Goal: Task Accomplishment & Management: Use online tool/utility

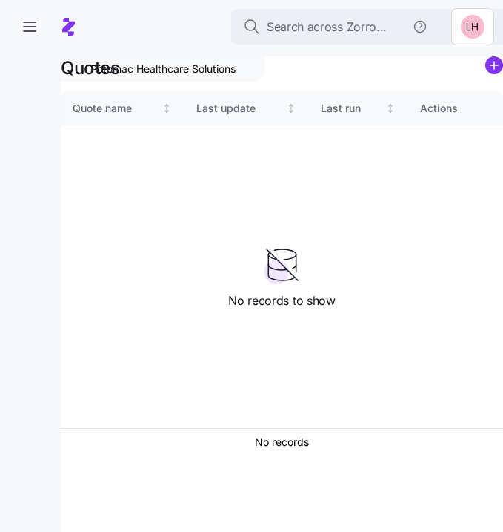
click at [216, 154] on div "Quote name Last update Last run Actions" at bounding box center [282, 259] width 443 height 337
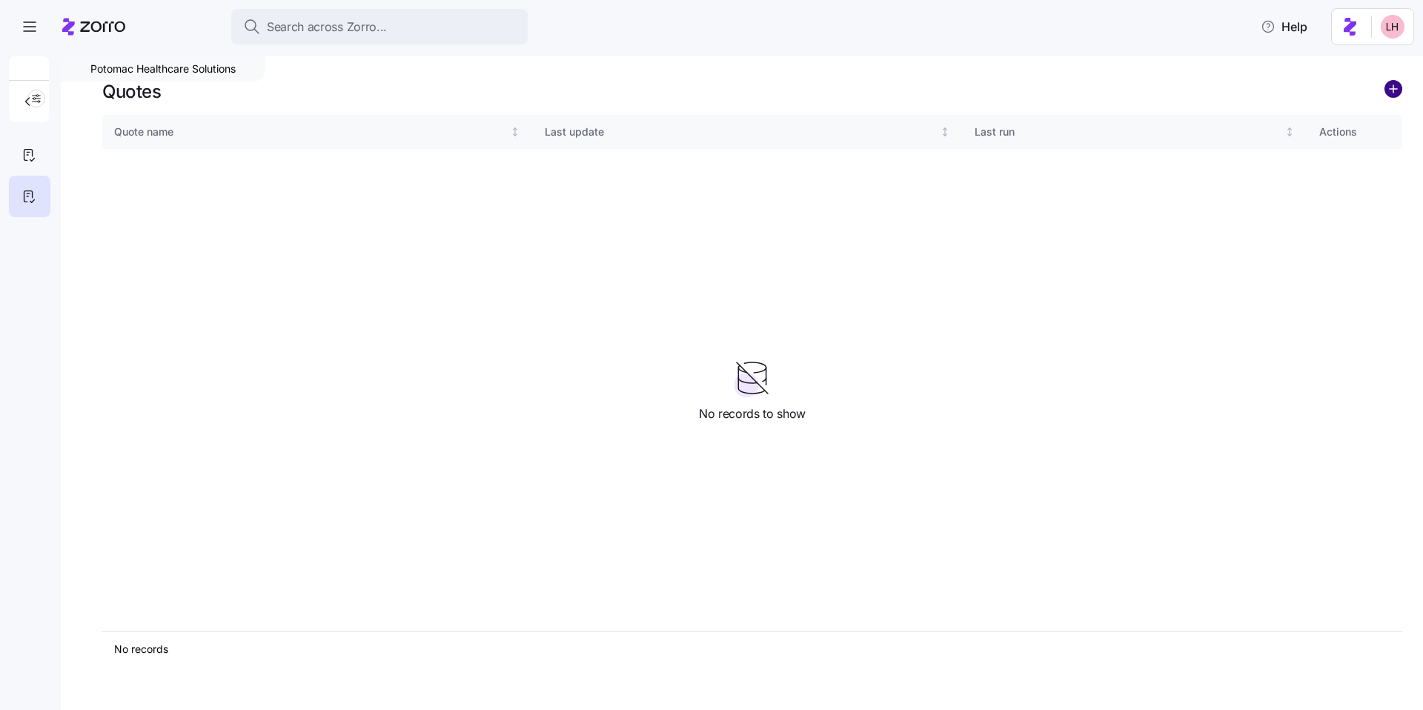
click at [503, 87] on circle "add icon" at bounding box center [1394, 89] width 16 height 16
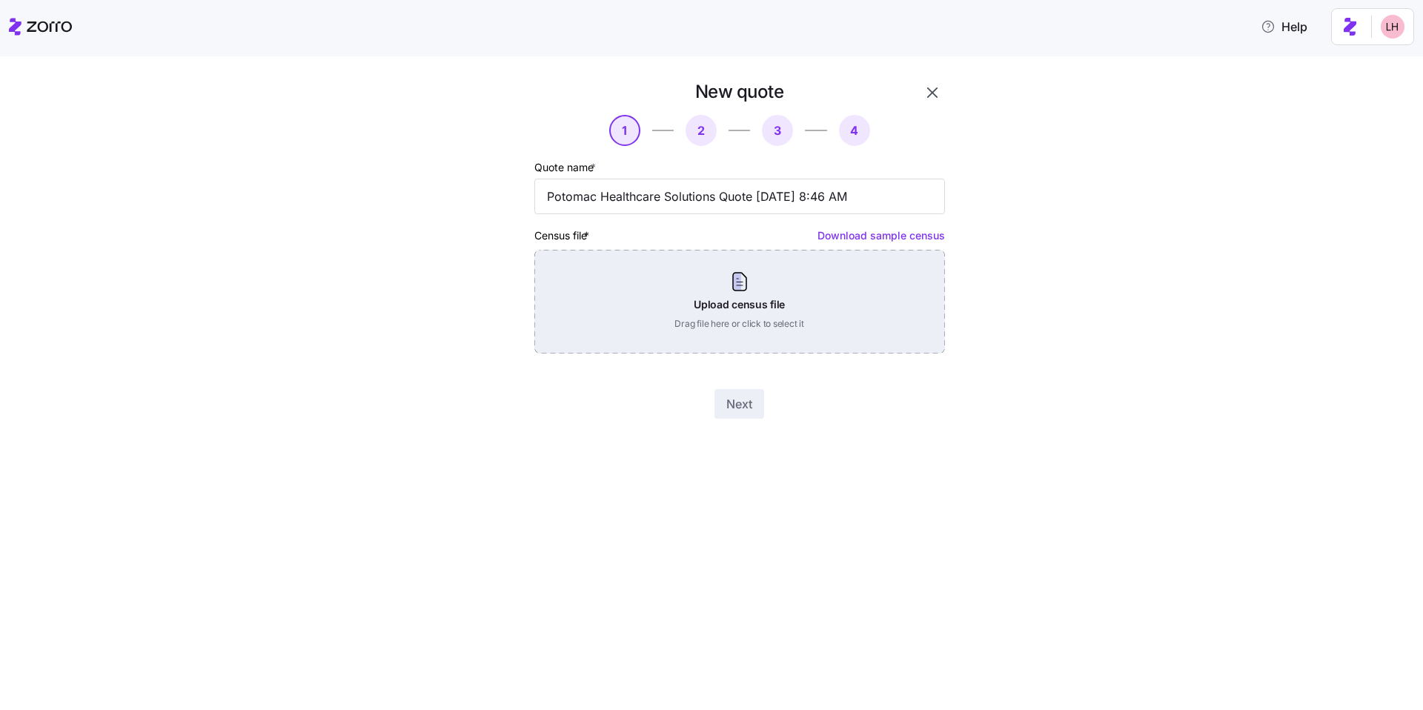
click at [503, 314] on div "Upload census file Drag file here or click to select it" at bounding box center [740, 302] width 411 height 104
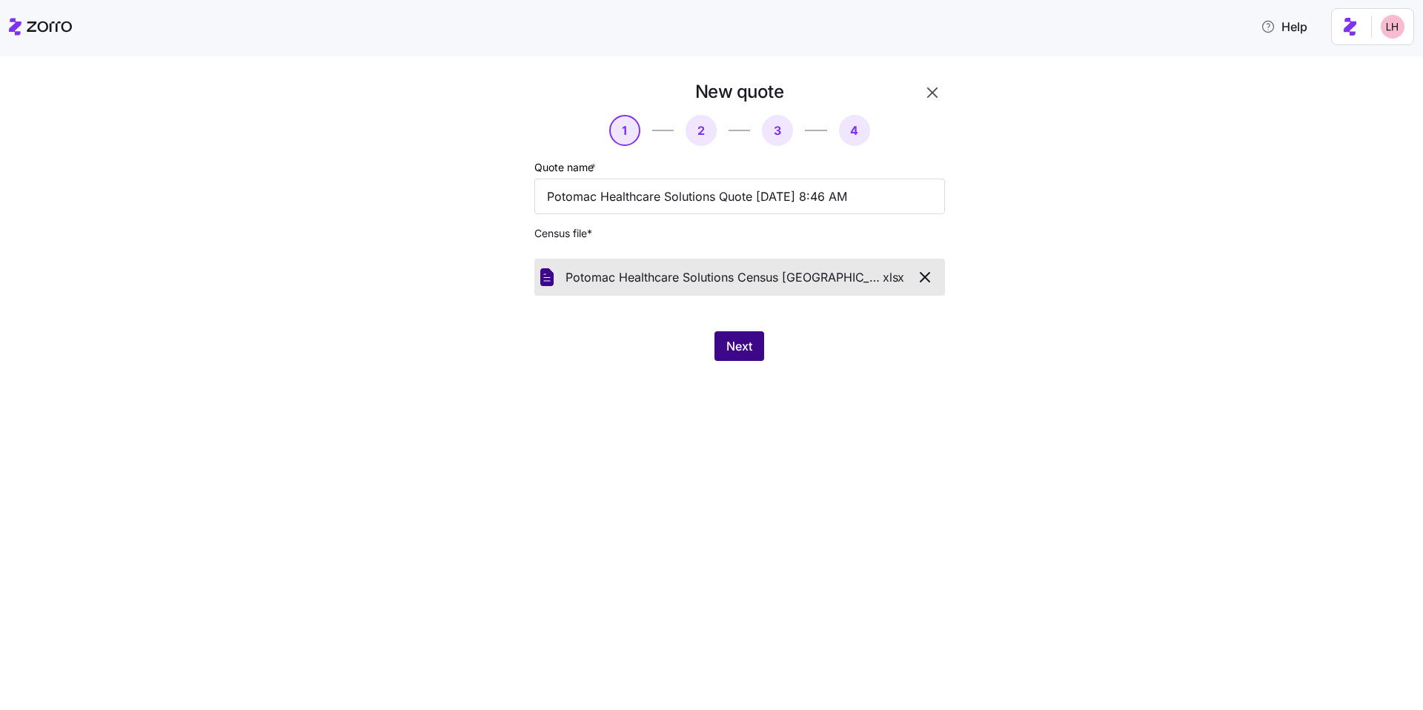
click at [503, 357] on button "Next" at bounding box center [740, 346] width 50 height 30
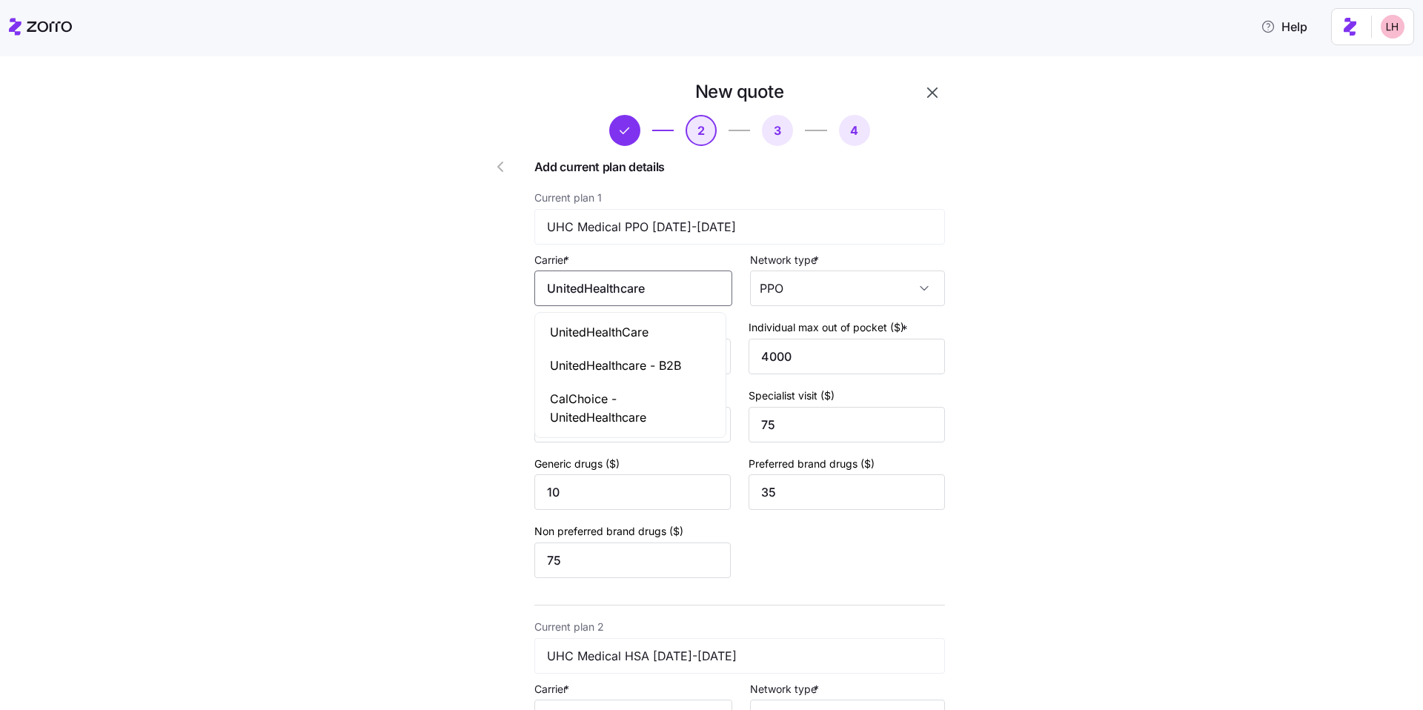
click at [503, 282] on input "UnitedHealthcare" at bounding box center [634, 289] width 198 height 36
click at [503, 331] on span "UnitedHealthCare" at bounding box center [599, 332] width 99 height 19
type input "UnitedHealthCare"
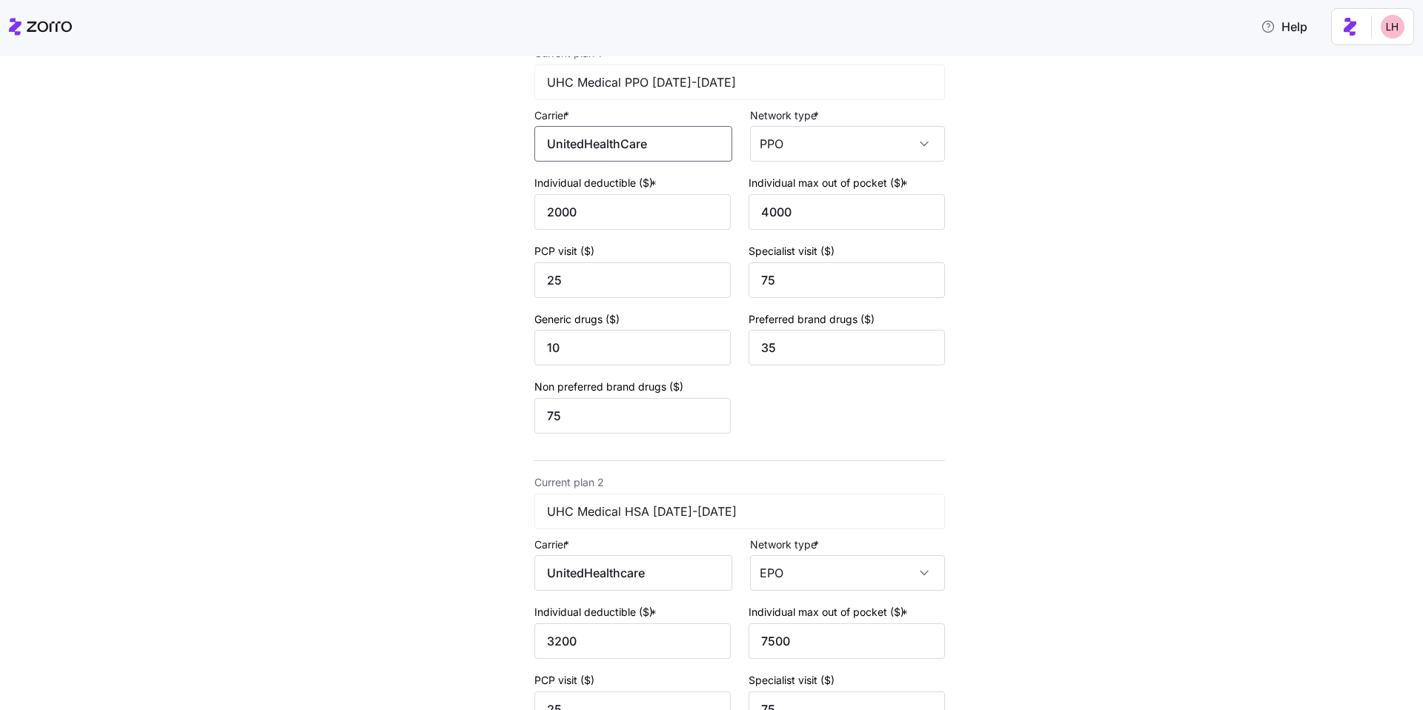
scroll to position [308, 0]
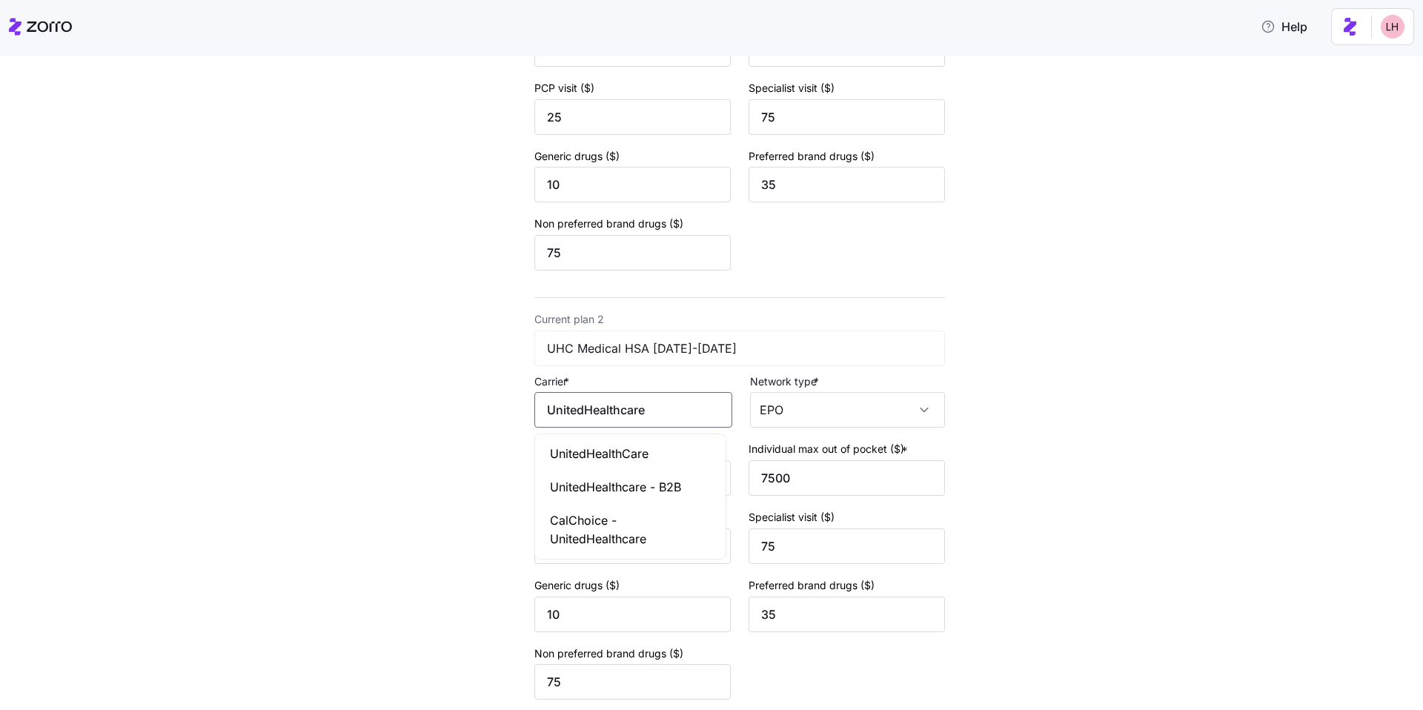
click at [503, 408] on input "UnitedHealthcare" at bounding box center [634, 410] width 198 height 36
drag, startPoint x: 652, startPoint y: 456, endPoint x: 675, endPoint y: 427, distance: 37.4
click at [503, 457] on div "UnitedHealthCare" at bounding box center [630, 453] width 185 height 33
type input "UnitedHealthCare"
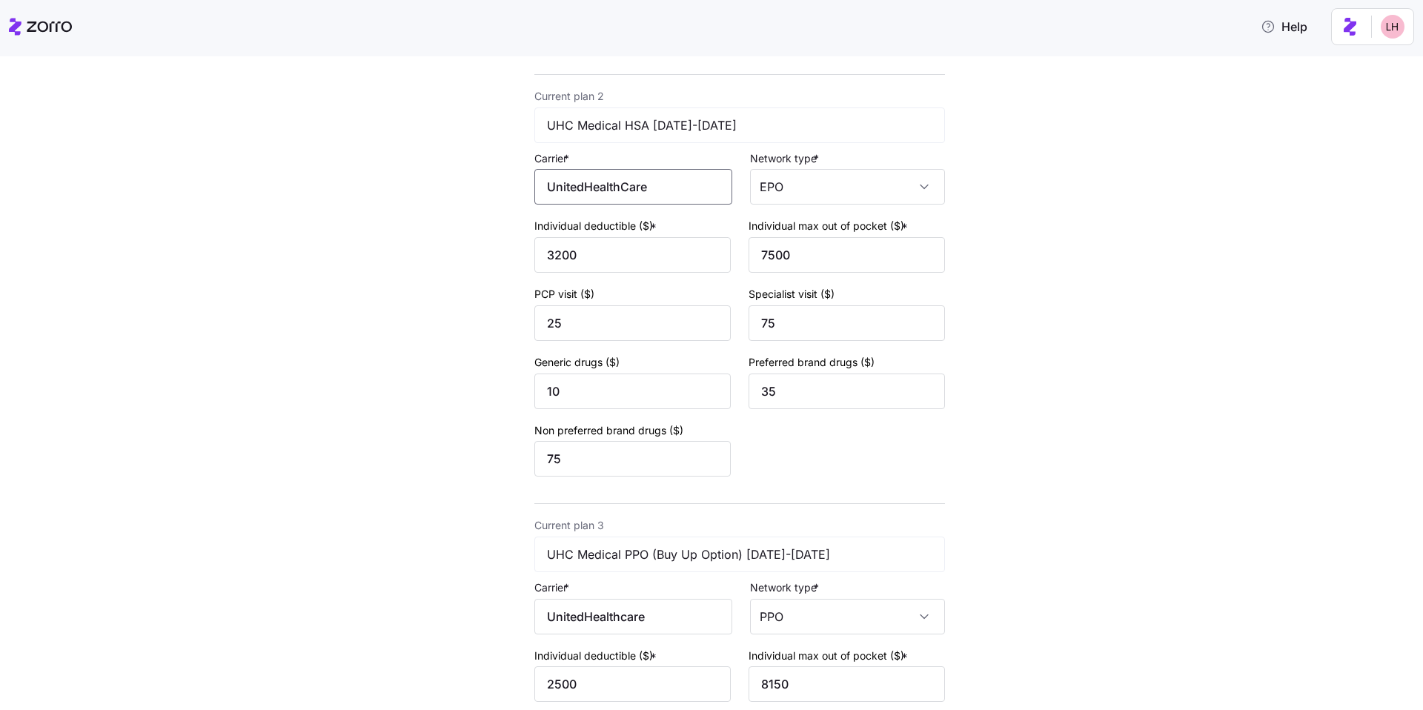
scroll to position [625, 0]
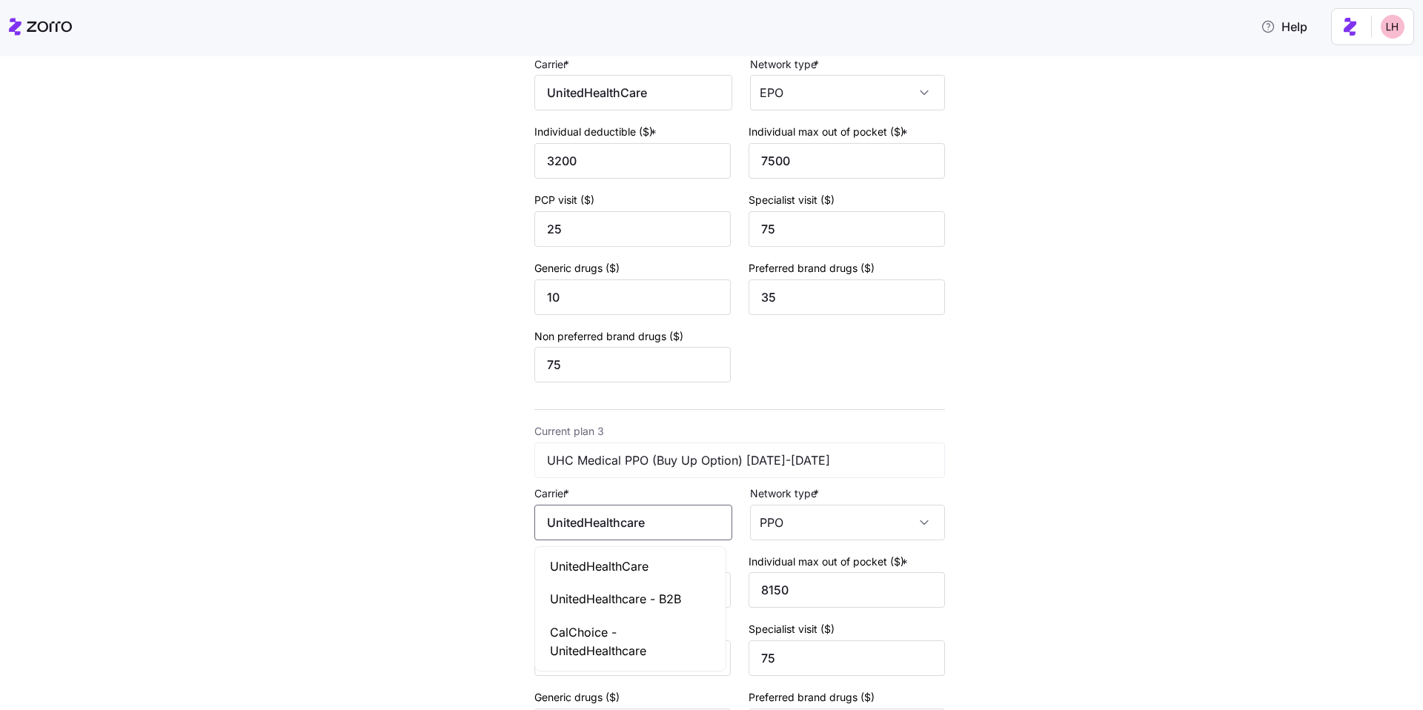
click at [503, 512] on input "UnitedHealthcare" at bounding box center [634, 523] width 198 height 36
drag, startPoint x: 637, startPoint y: 549, endPoint x: 646, endPoint y: 547, distance: 9.9
click at [503, 531] on div "UnitedHealthCare" at bounding box center [630, 566] width 185 height 33
type input "UnitedHealthCare"
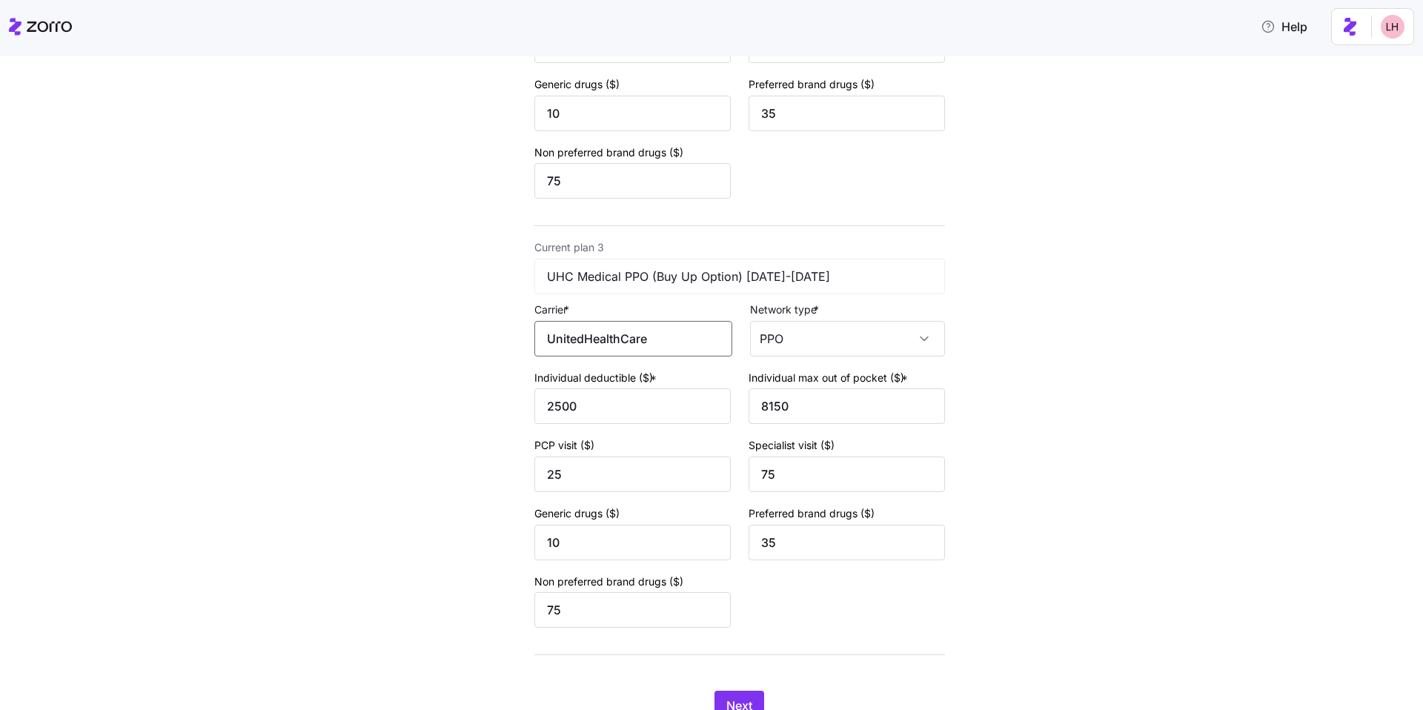
scroll to position [873, 0]
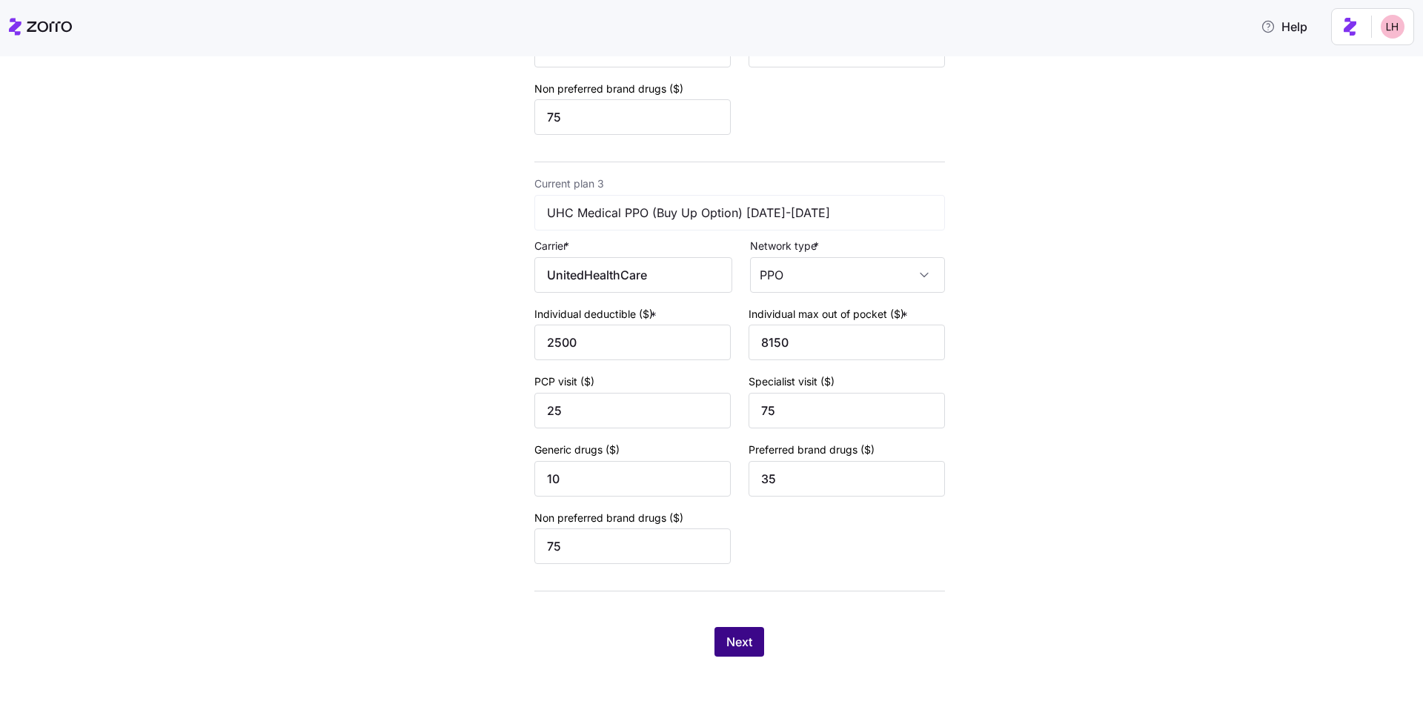
click at [503, 531] on button "Next" at bounding box center [740, 642] width 50 height 30
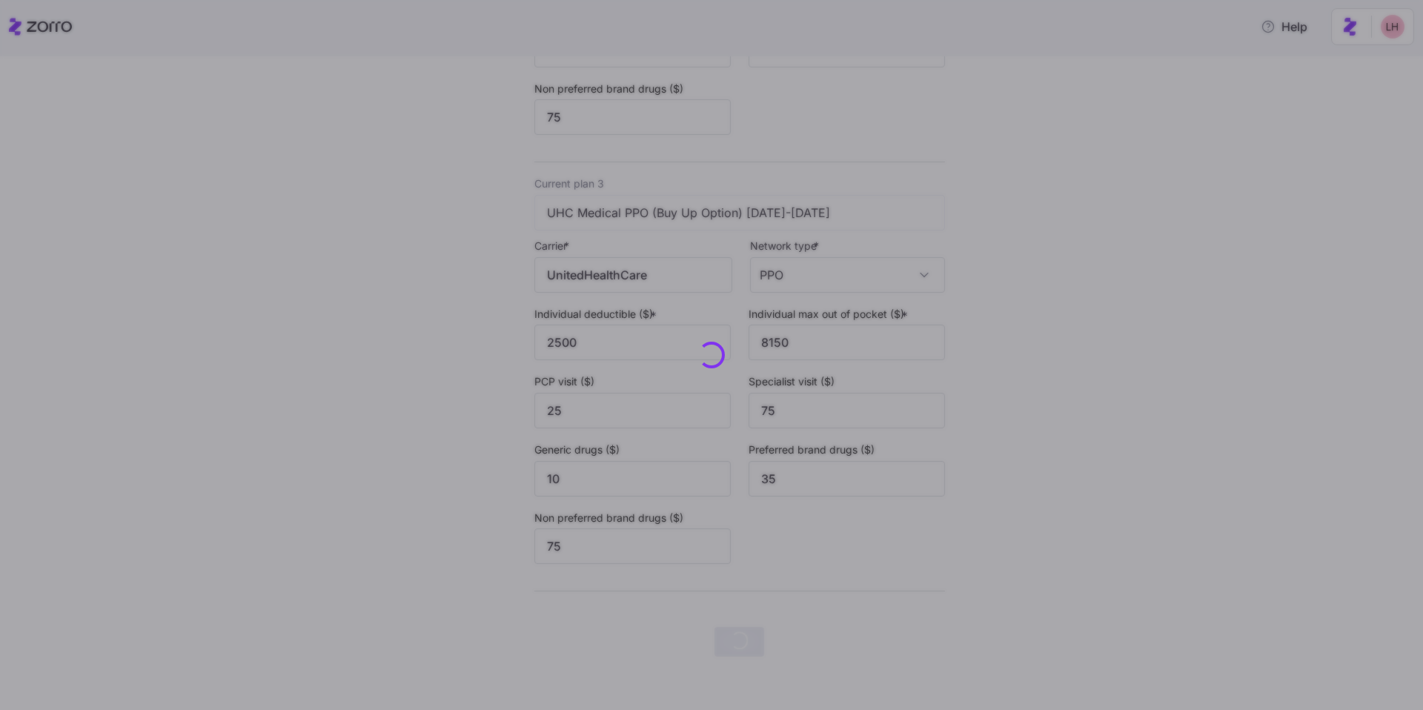
scroll to position [0, 0]
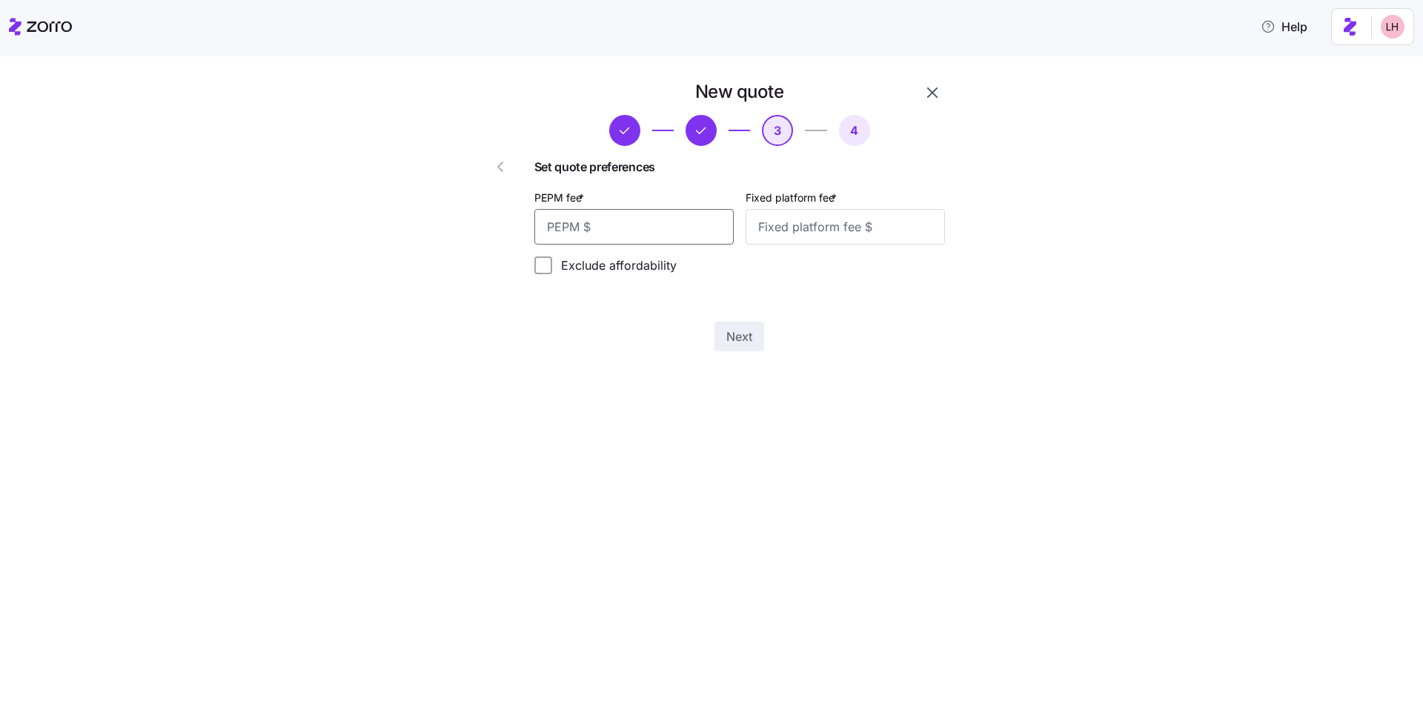
click at [503, 223] on input "PEPM fee *" at bounding box center [634, 227] width 199 height 36
type input "50"
type input "100"
click at [503, 327] on button "Next" at bounding box center [740, 337] width 50 height 30
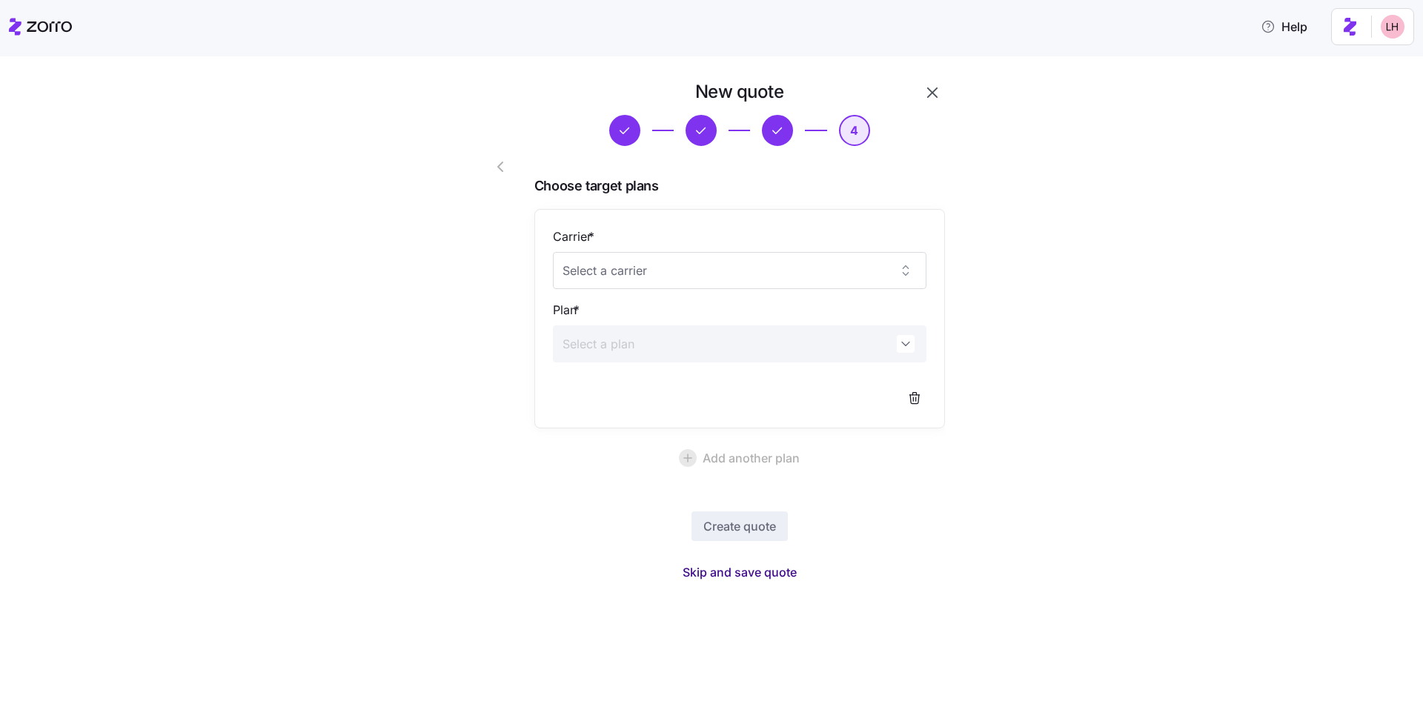
click at [503, 531] on span "Skip and save quote" at bounding box center [740, 572] width 114 height 18
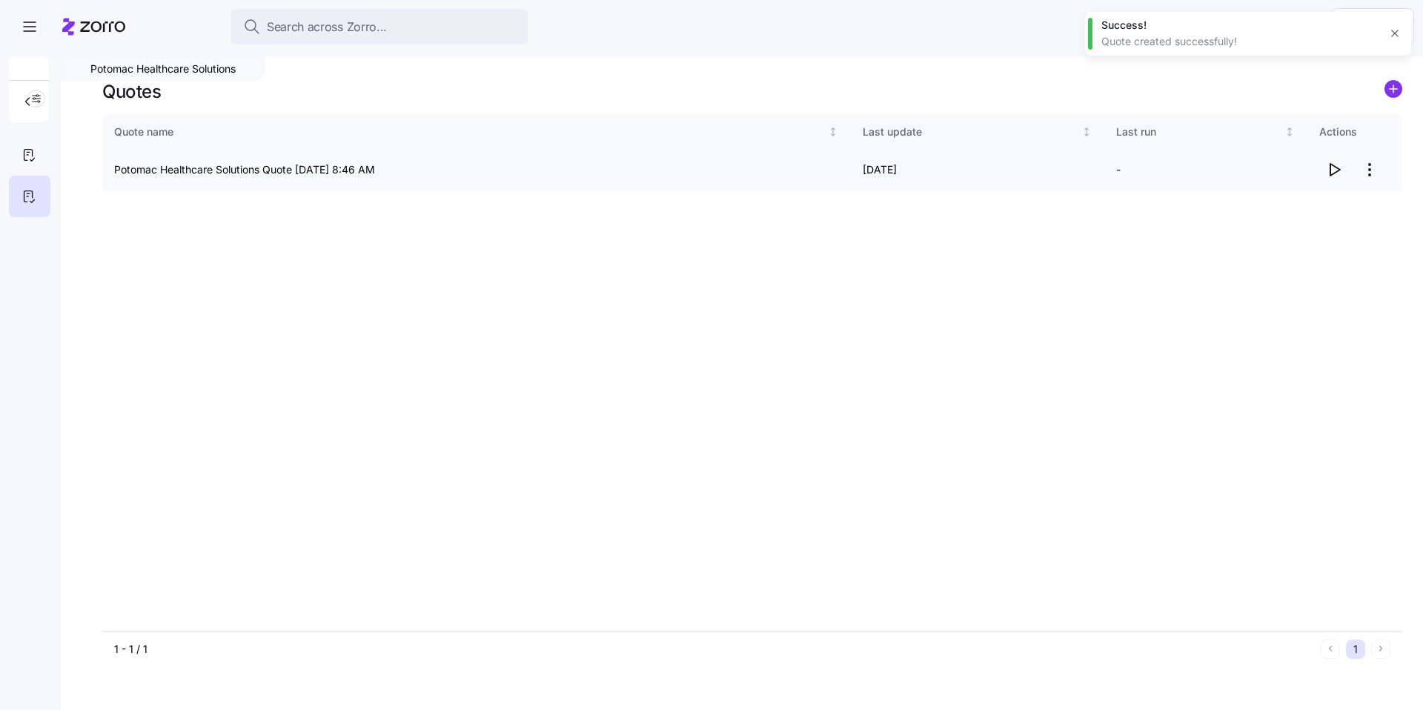
click at [503, 173] on icon "button" at bounding box center [1335, 170] width 18 height 18
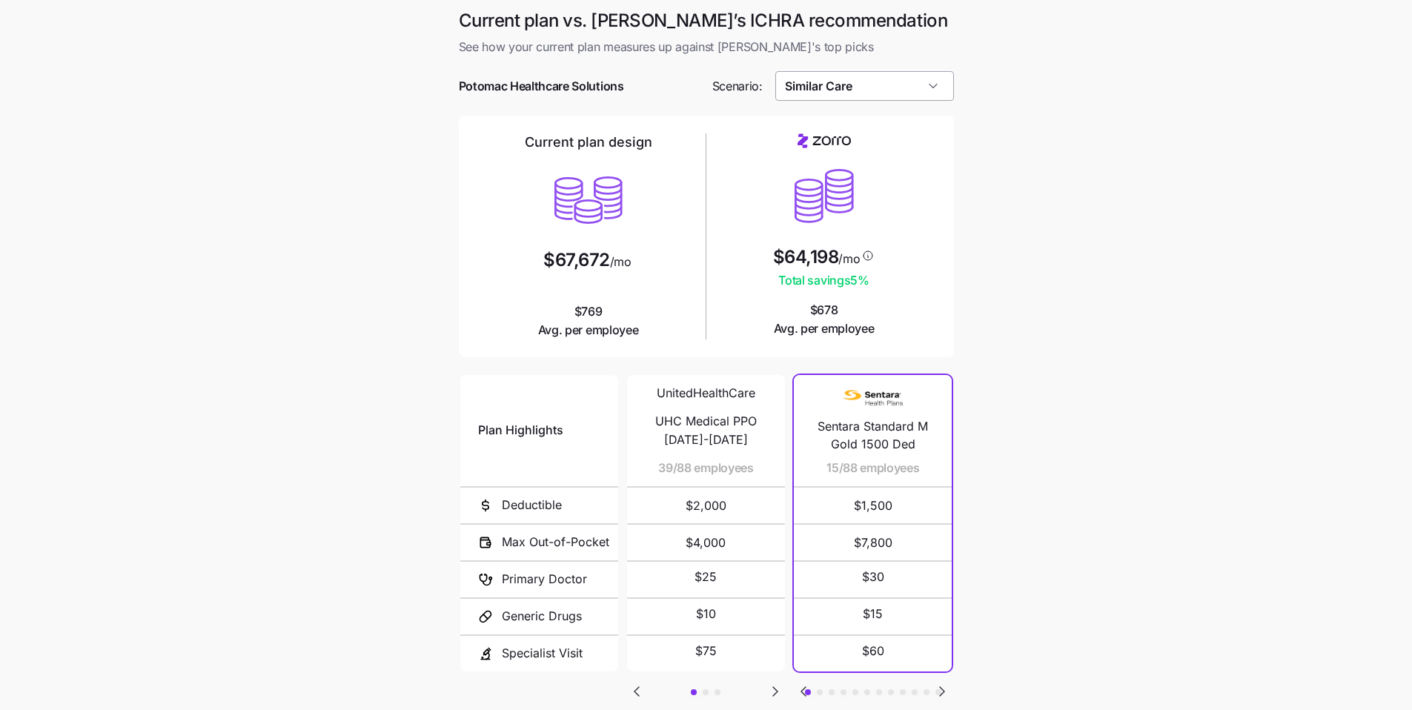
click at [864, 93] on input "Similar Care" at bounding box center [864, 86] width 179 height 30
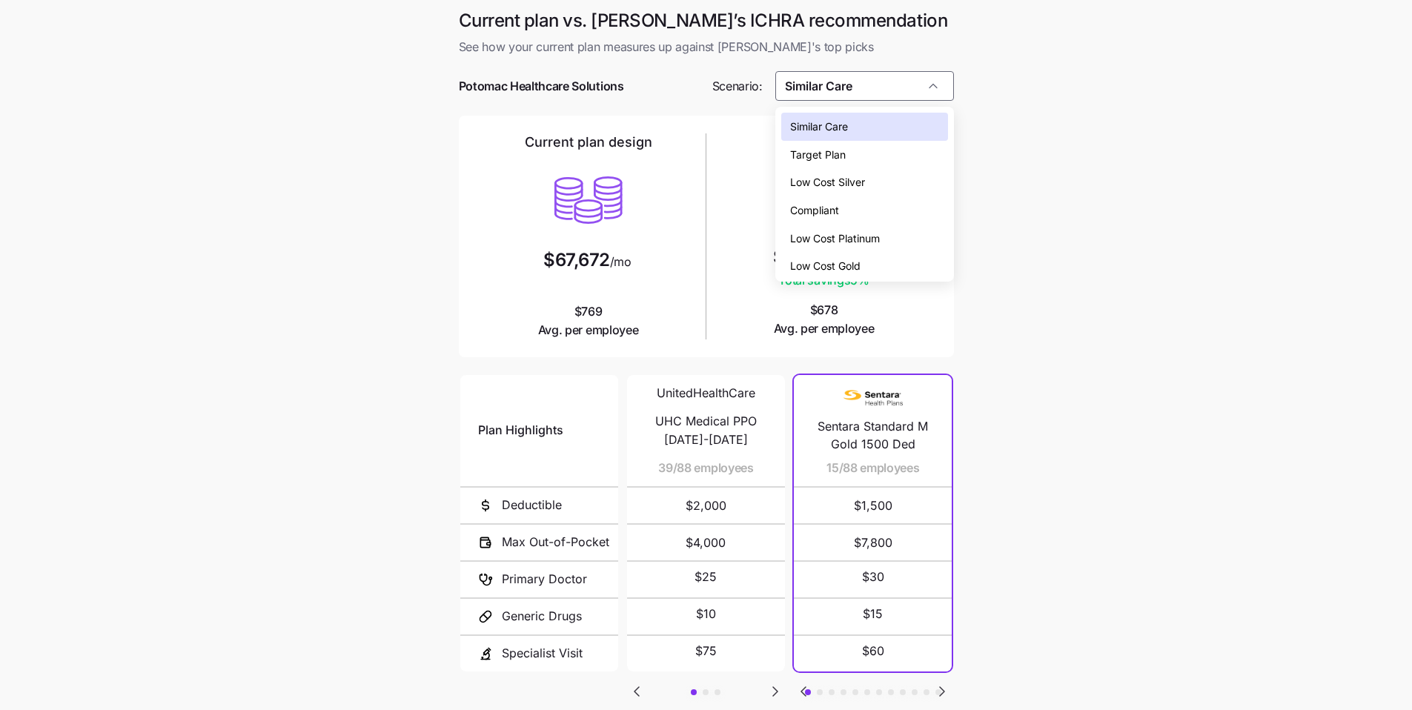
click at [850, 176] on span "Low Cost Silver" at bounding box center [827, 182] width 75 height 16
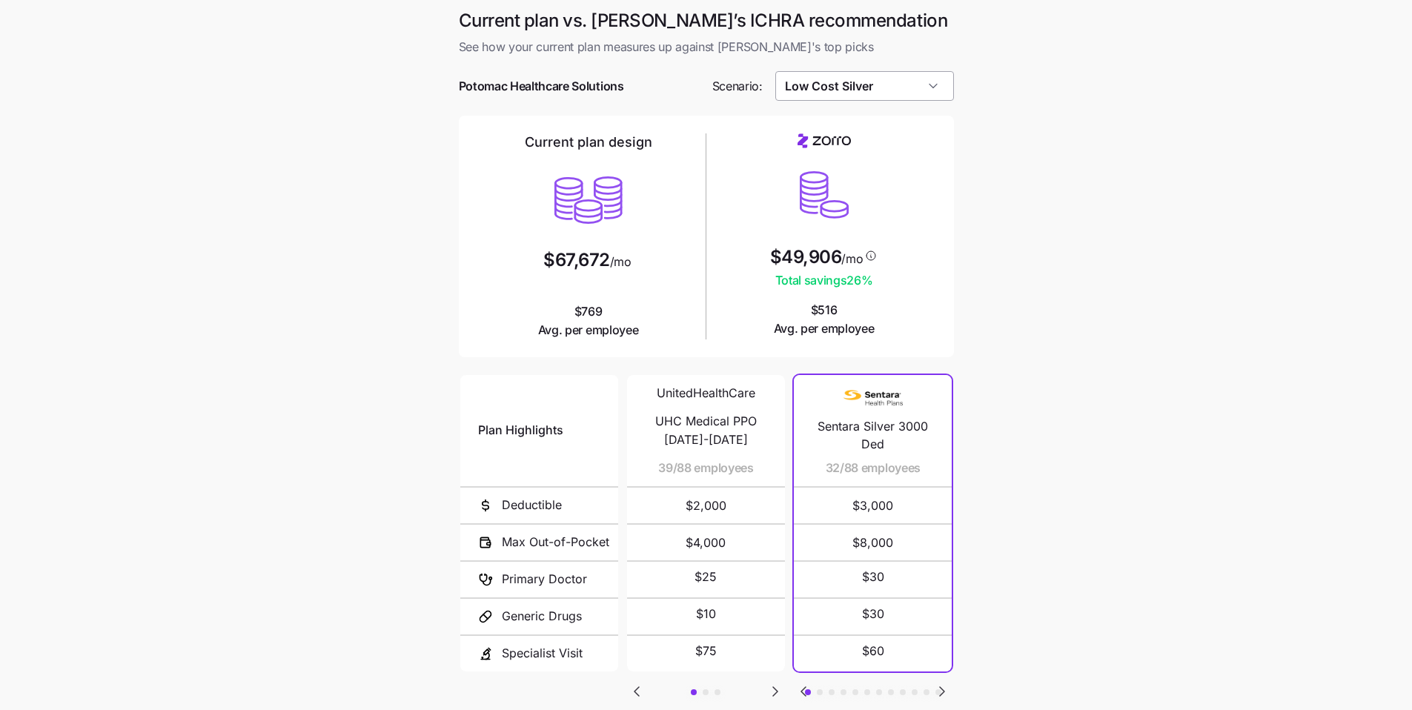
click at [864, 99] on input "Low Cost Silver" at bounding box center [864, 86] width 179 height 30
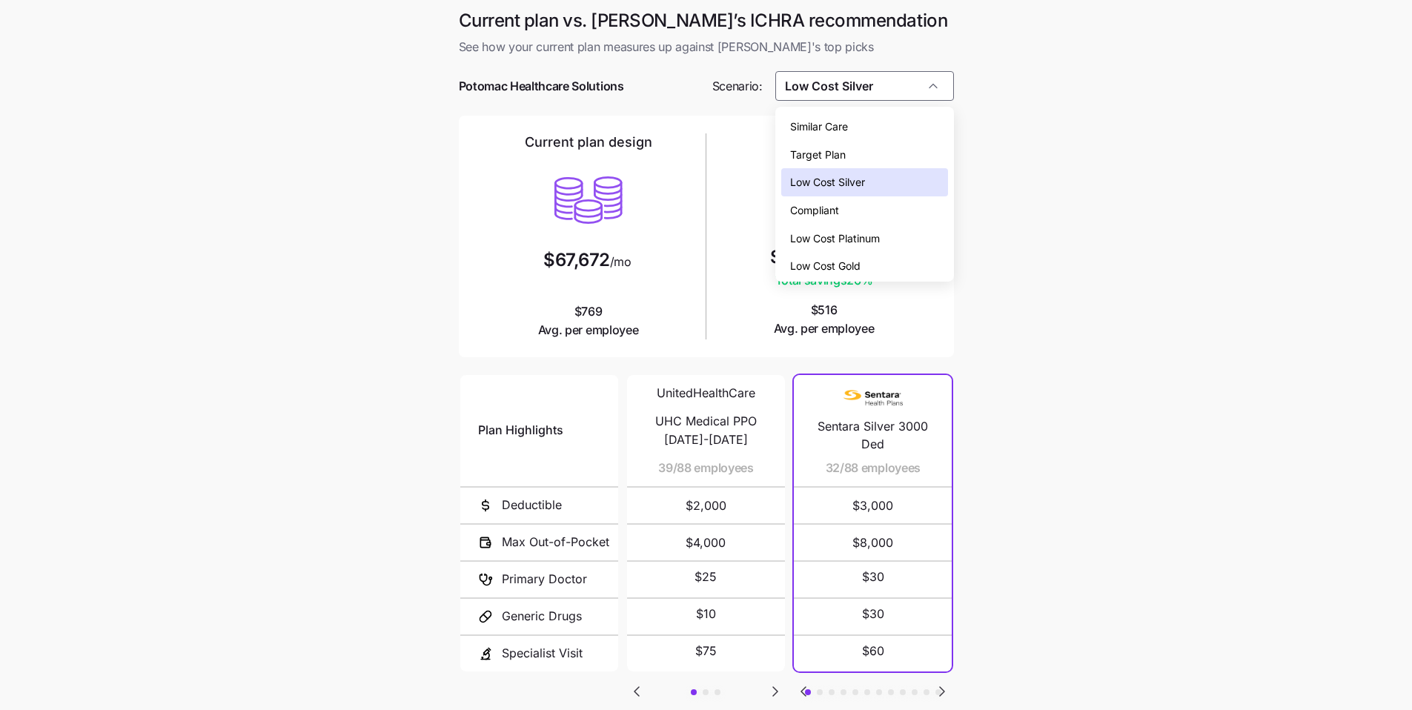
click at [850, 258] on span "Low Cost Gold" at bounding box center [825, 266] width 70 height 16
type input "Low Cost Gold"
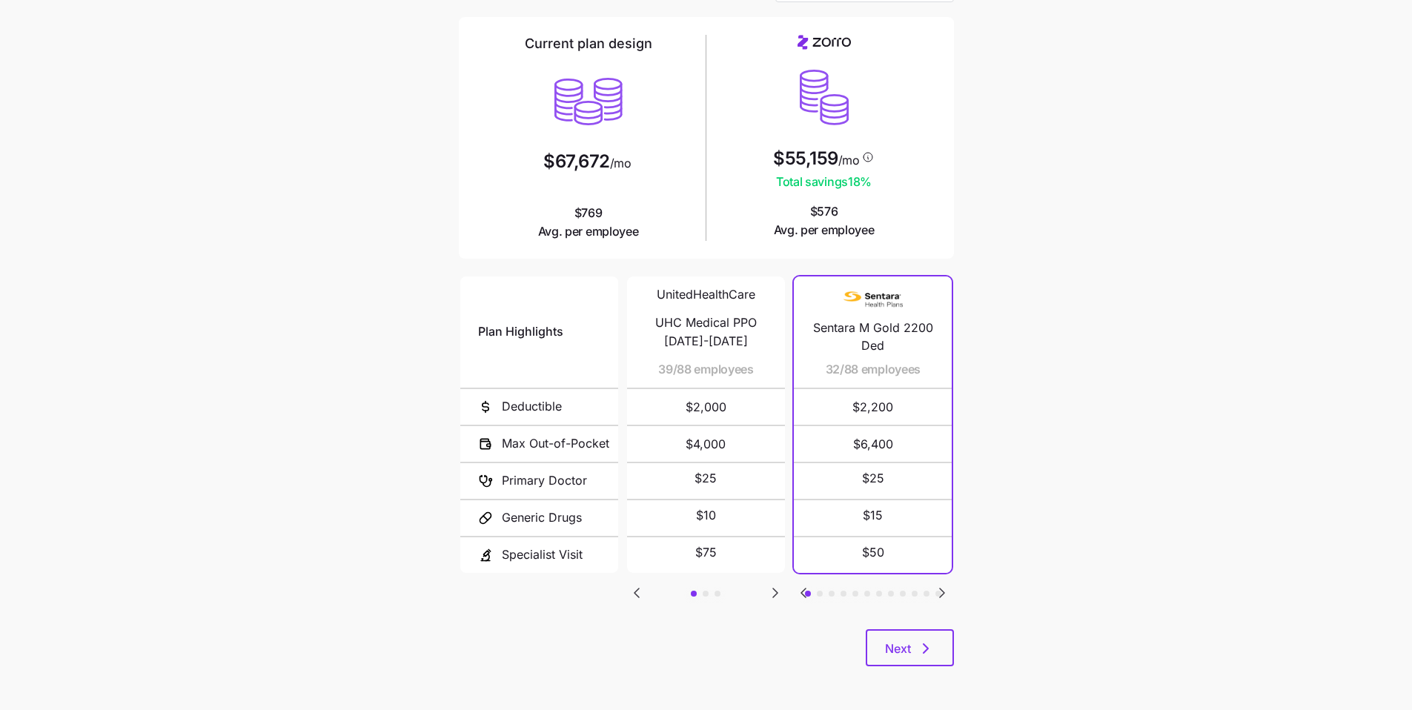
scroll to position [99, 0]
click at [939, 658] on button "Next" at bounding box center [910, 647] width 88 height 37
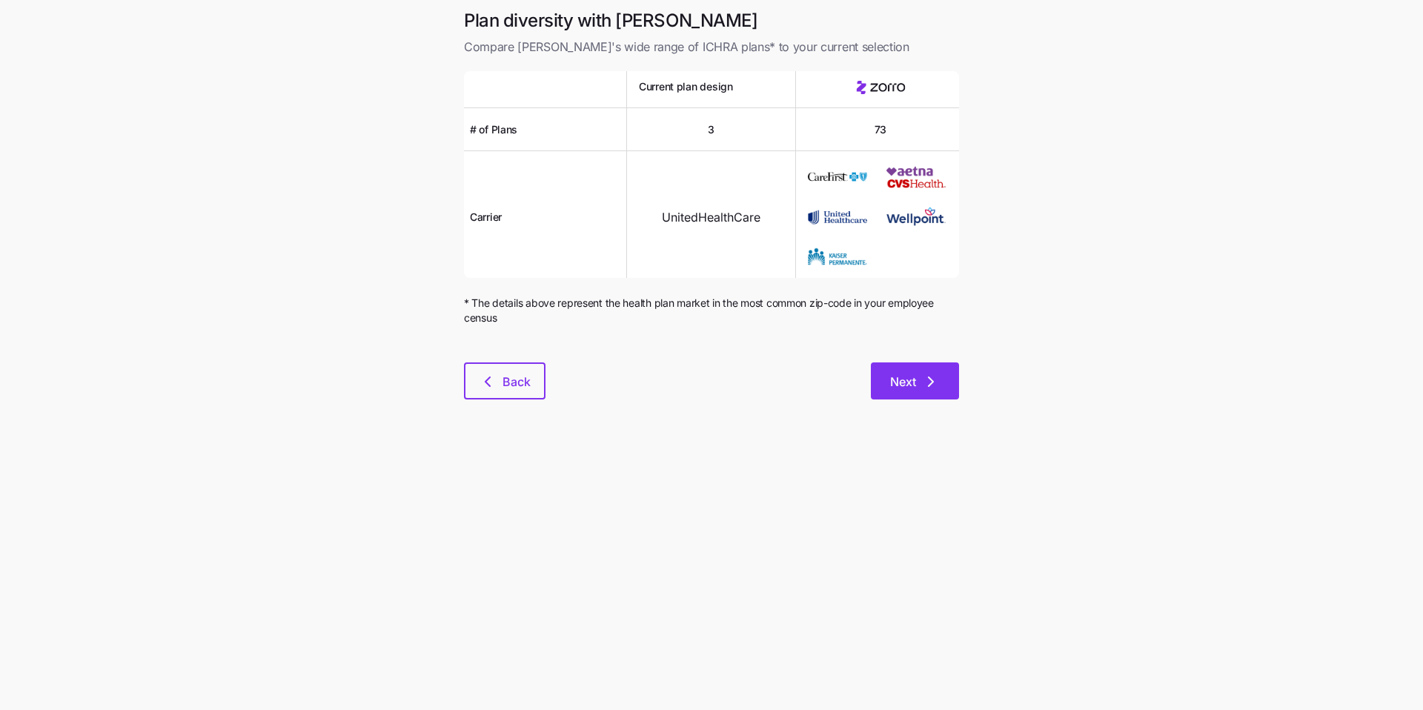
click at [957, 393] on button "Next" at bounding box center [915, 381] width 88 height 37
click at [523, 402] on div "Plan diversity with Zorro Compare Zorro's wide range of ICHRA plans* to your cu…" at bounding box center [711, 213] width 519 height 408
click at [521, 389] on span "Back" at bounding box center [517, 382] width 28 height 18
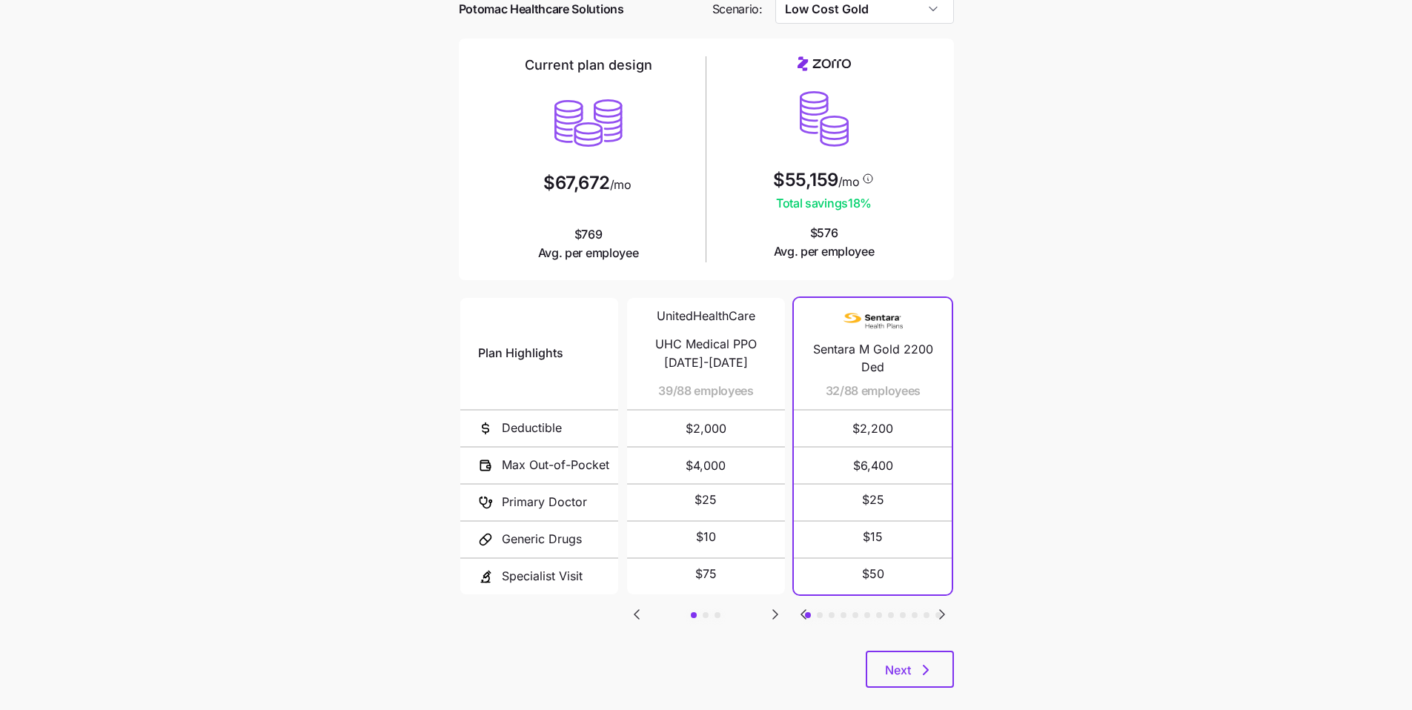
scroll to position [99, 0]
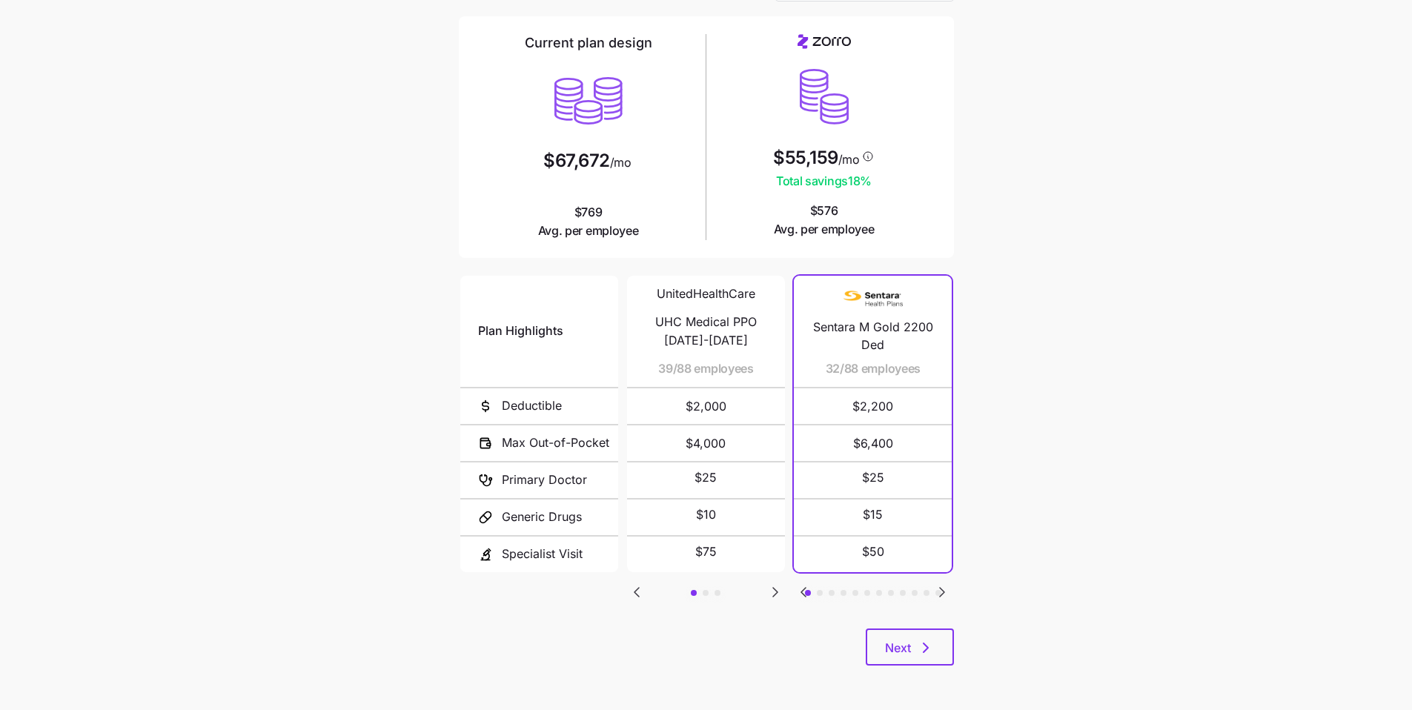
click at [944, 593] on icon "Go to next slide" at bounding box center [942, 592] width 4 height 9
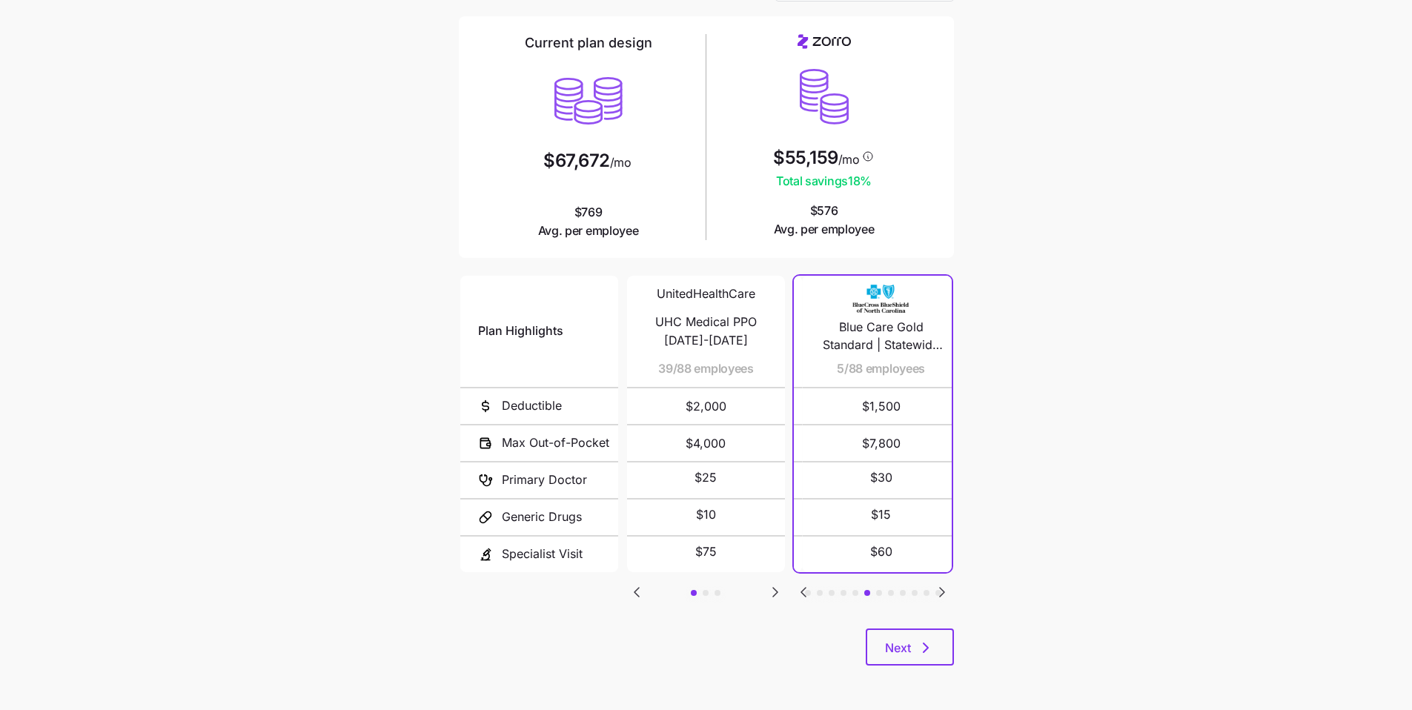
click at [944, 593] on icon "Go to next slide" at bounding box center [942, 592] width 4 height 9
click at [808, 592] on icon "Go to previous slide" at bounding box center [804, 592] width 18 height 18
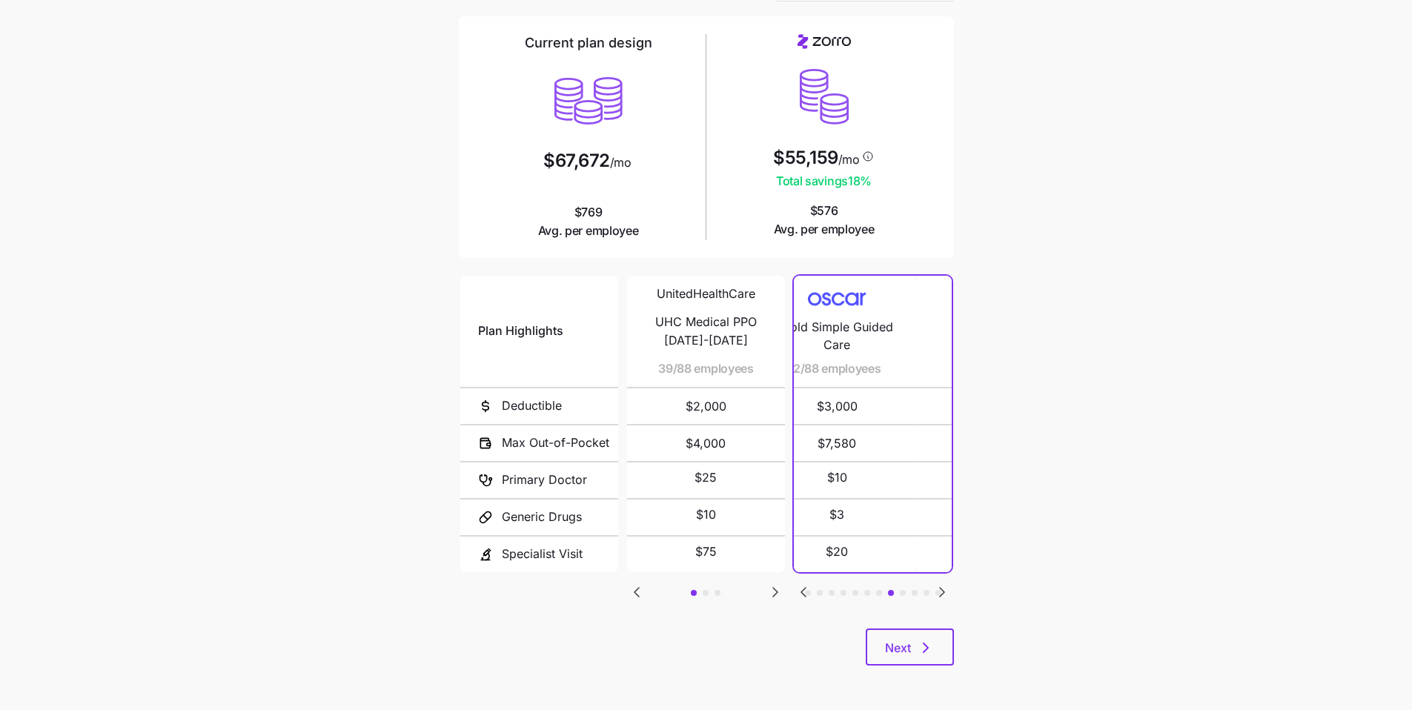
click at [808, 592] on icon "Go to previous slide" at bounding box center [804, 592] width 18 height 18
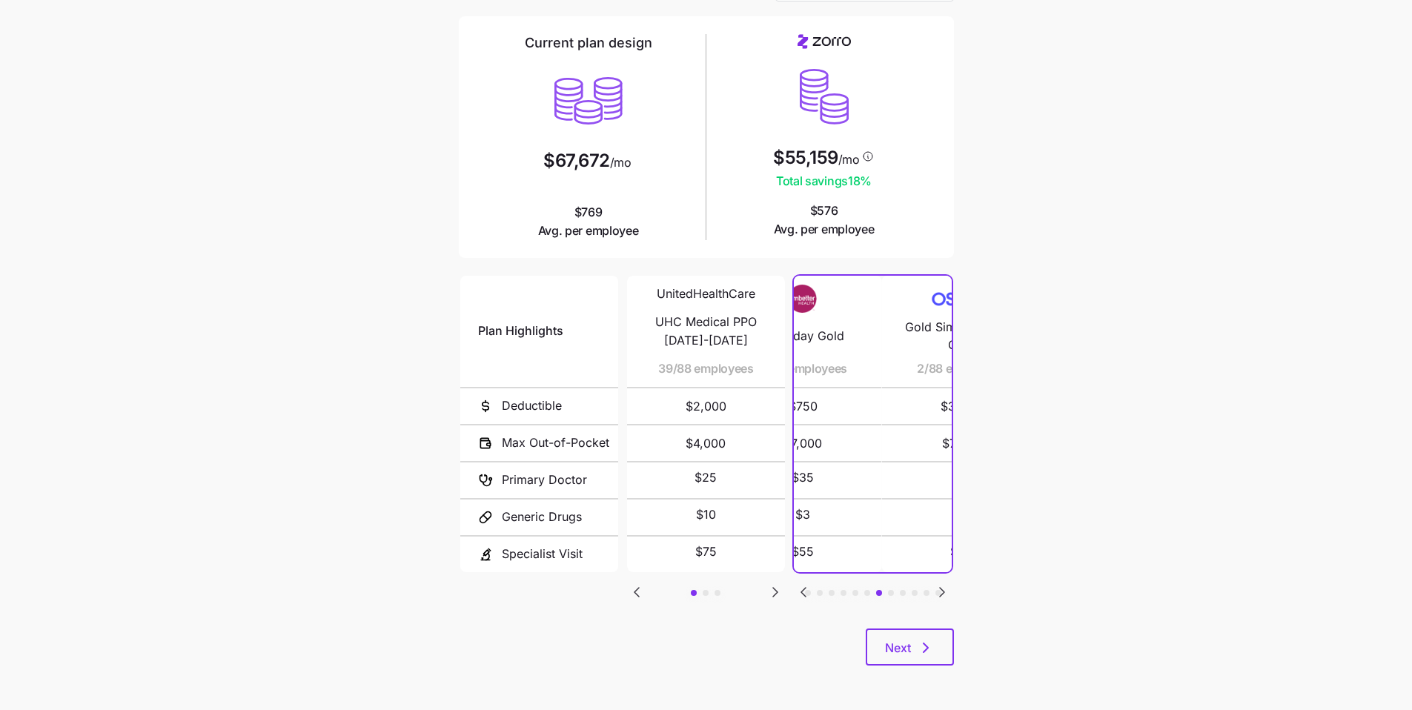
click at [808, 592] on icon "Go to previous slide" at bounding box center [804, 592] width 18 height 18
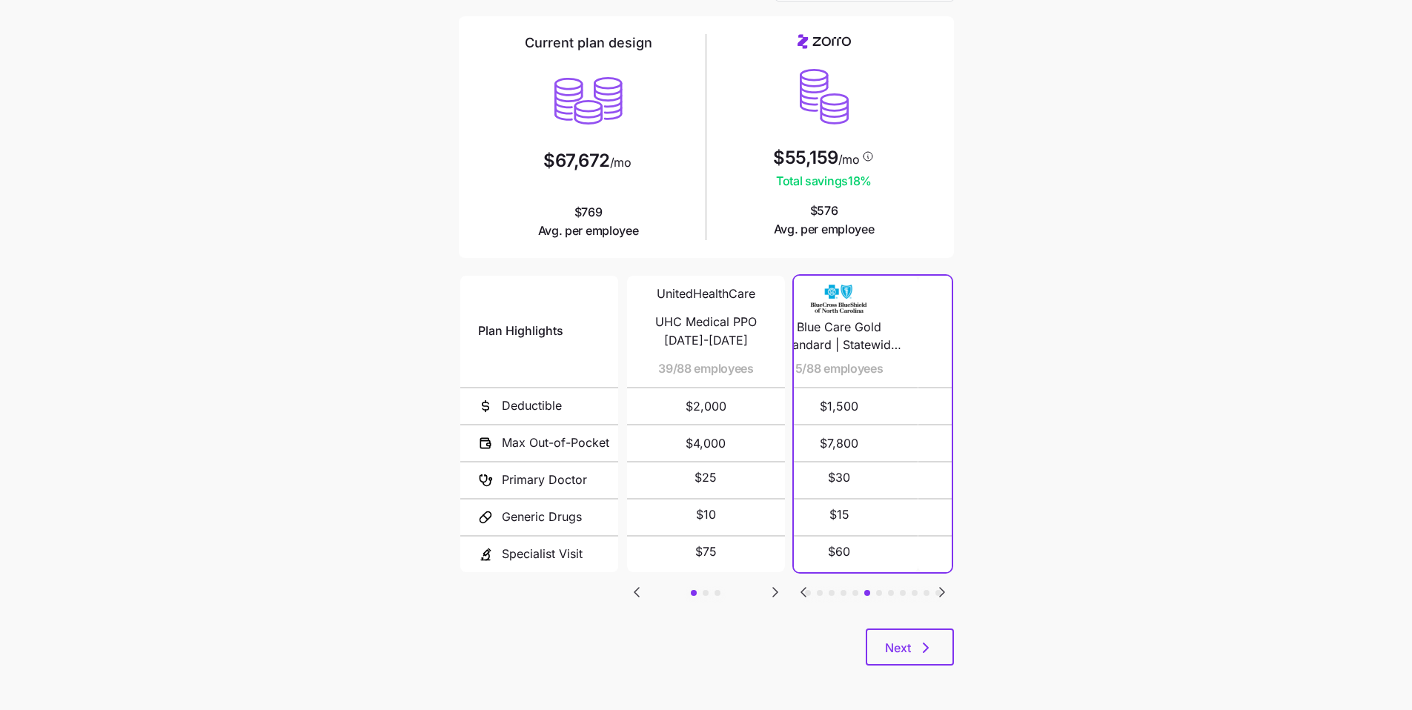
click at [808, 592] on icon "Go to previous slide" at bounding box center [804, 592] width 18 height 18
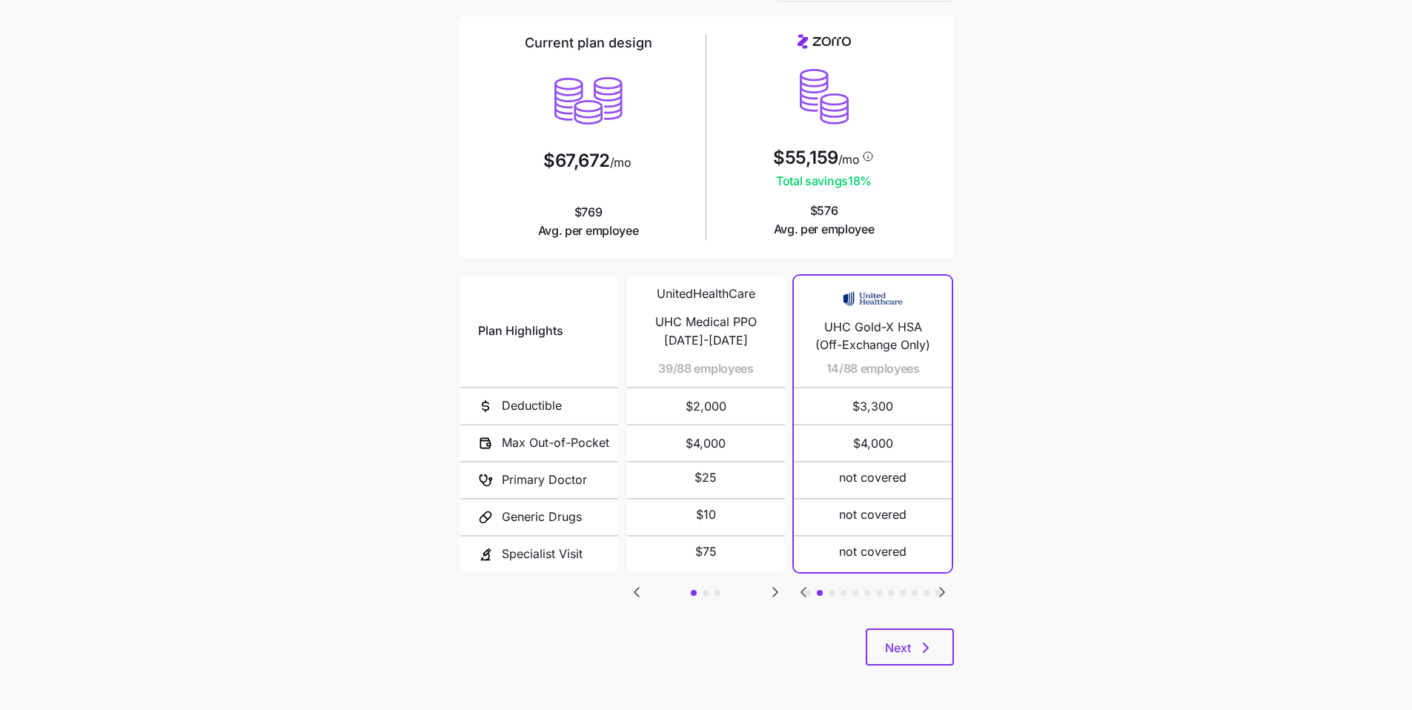
click at [808, 592] on icon "Go to previous slide" at bounding box center [804, 592] width 18 height 18
click at [942, 593] on icon "Go to next slide" at bounding box center [942, 592] width 4 height 9
click at [780, 590] on icon "Go to next slide" at bounding box center [776, 592] width 18 height 18
click at [804, 597] on icon "Go to previous slide" at bounding box center [804, 592] width 18 height 18
click at [947, 641] on button "Next" at bounding box center [910, 647] width 88 height 37
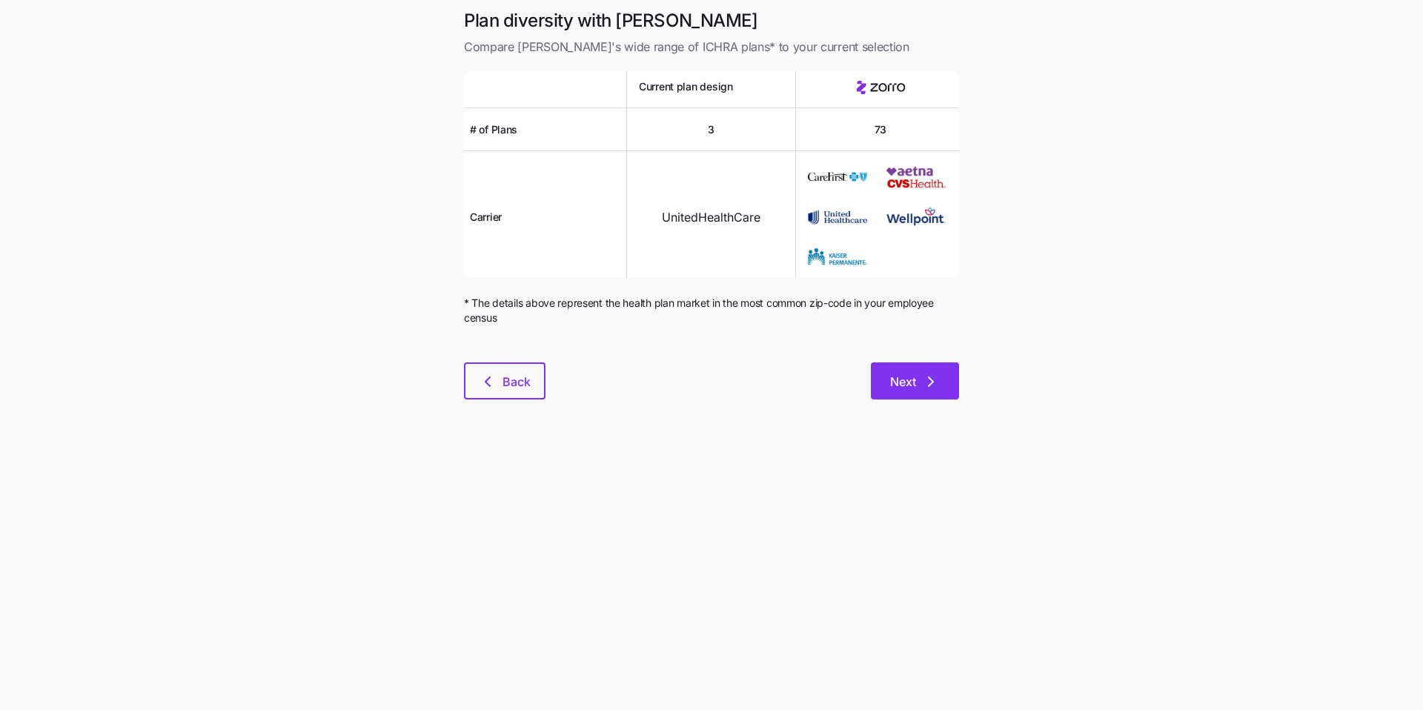
click at [935, 385] on icon "button" at bounding box center [931, 382] width 18 height 18
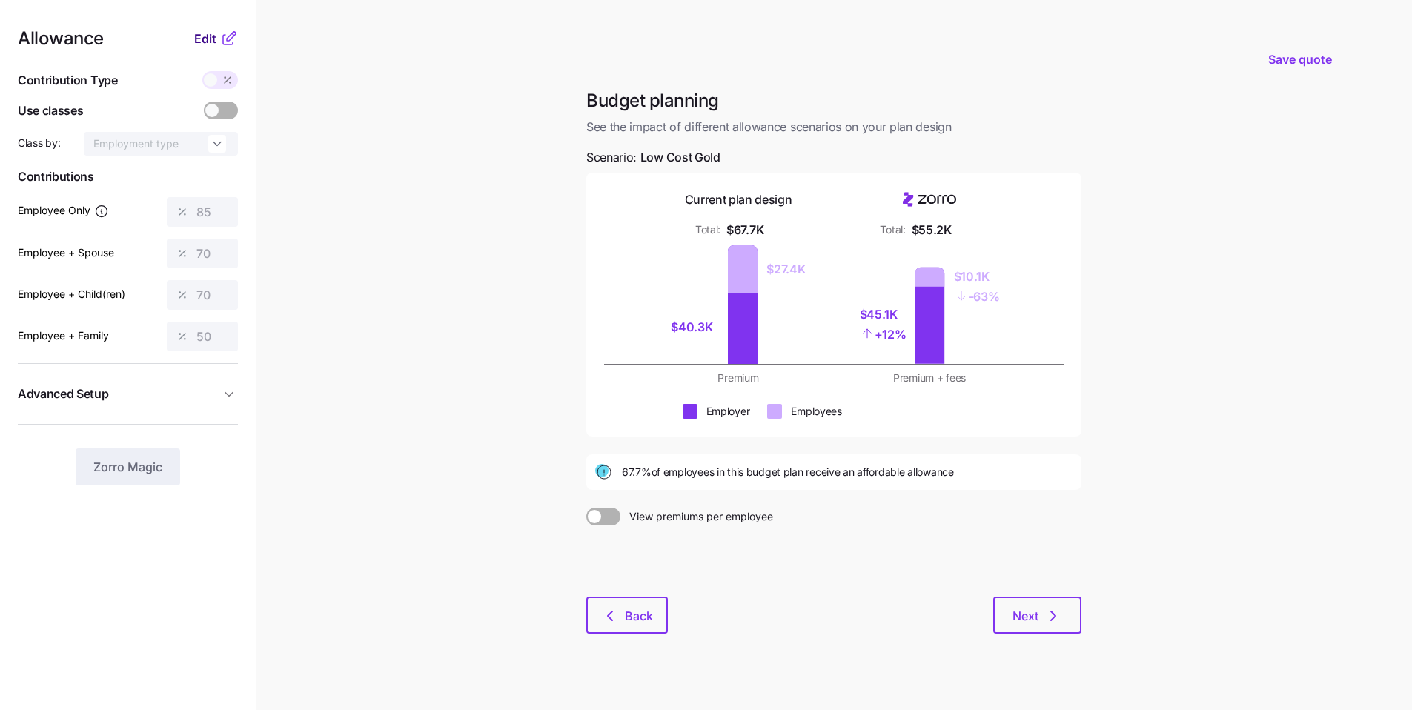
click at [205, 44] on span "Edit" at bounding box center [205, 39] width 22 height 18
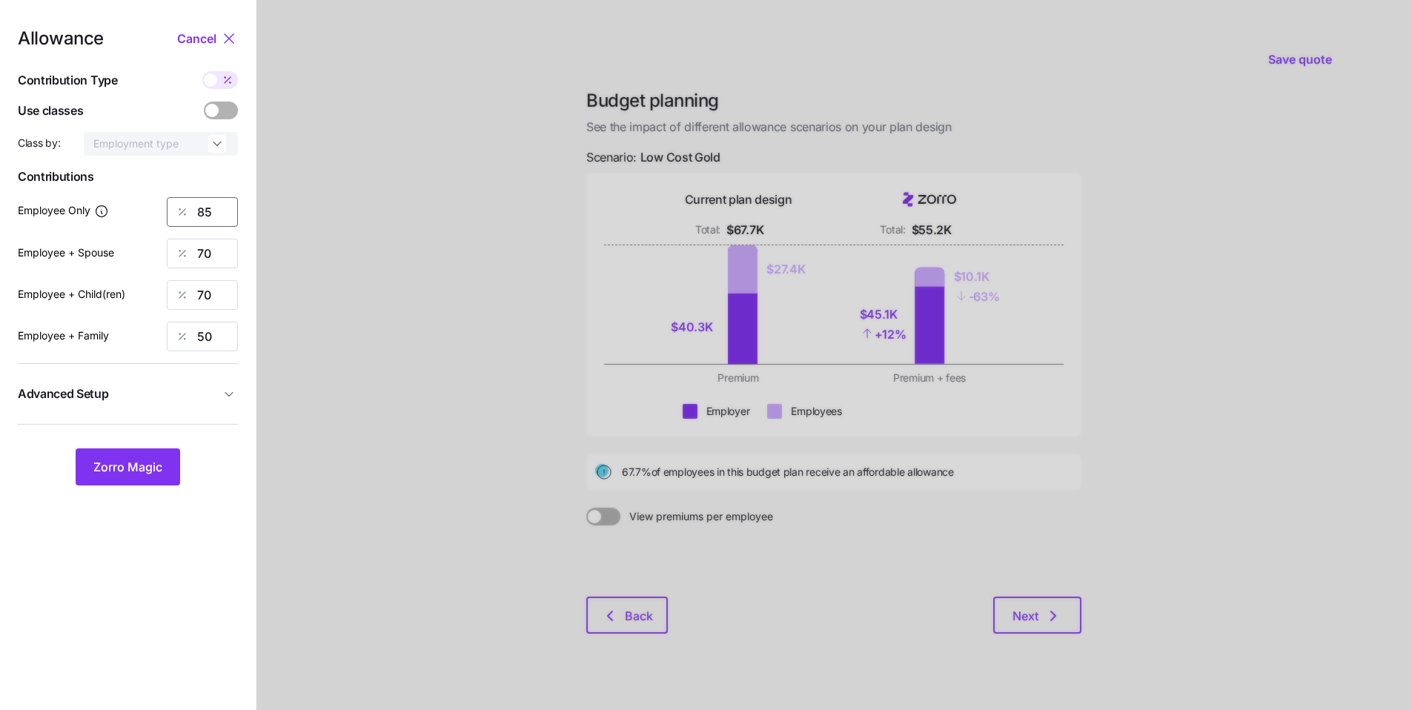
drag, startPoint x: 214, startPoint y: 216, endPoint x: 163, endPoint y: 206, distance: 52.2
click at [170, 209] on div "85" at bounding box center [202, 212] width 71 height 30
type input "75"
click at [156, 464] on span "Zorro Magic" at bounding box center [127, 467] width 69 height 18
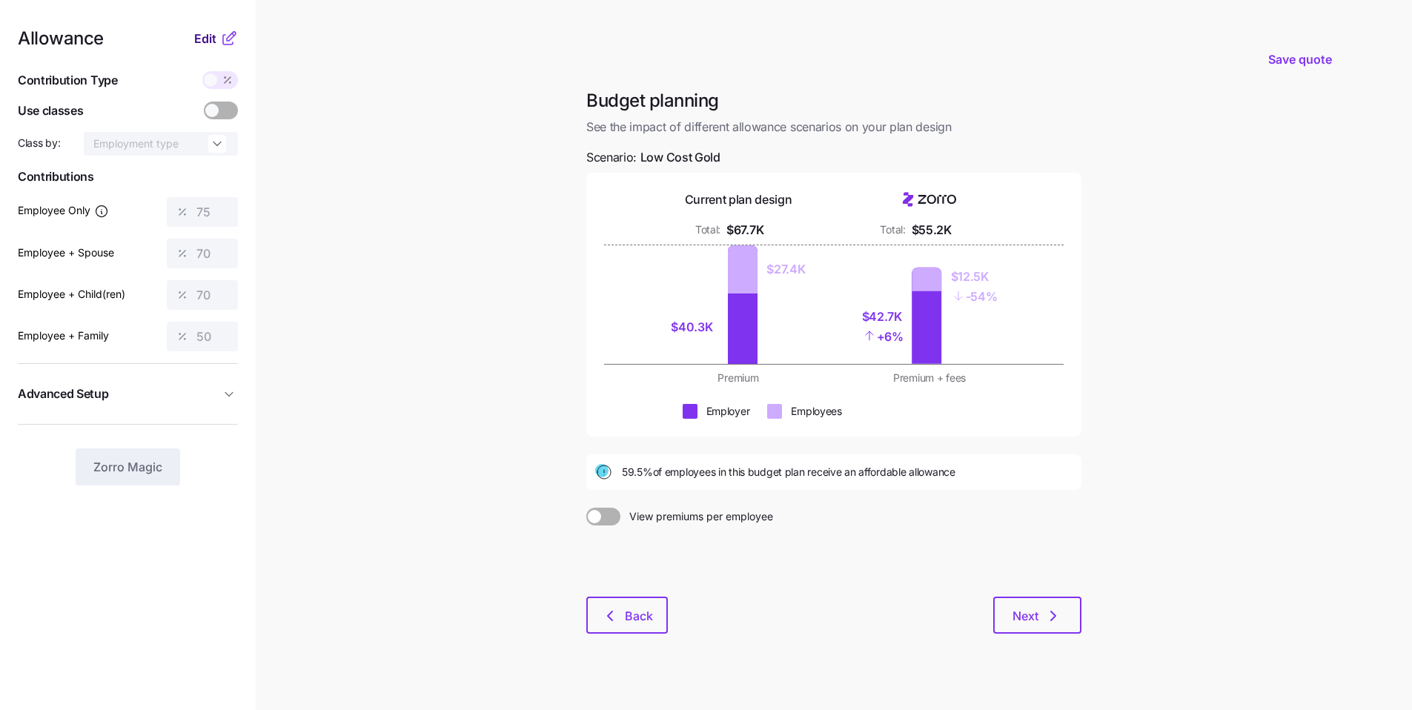
click at [207, 42] on span "Edit" at bounding box center [205, 39] width 22 height 18
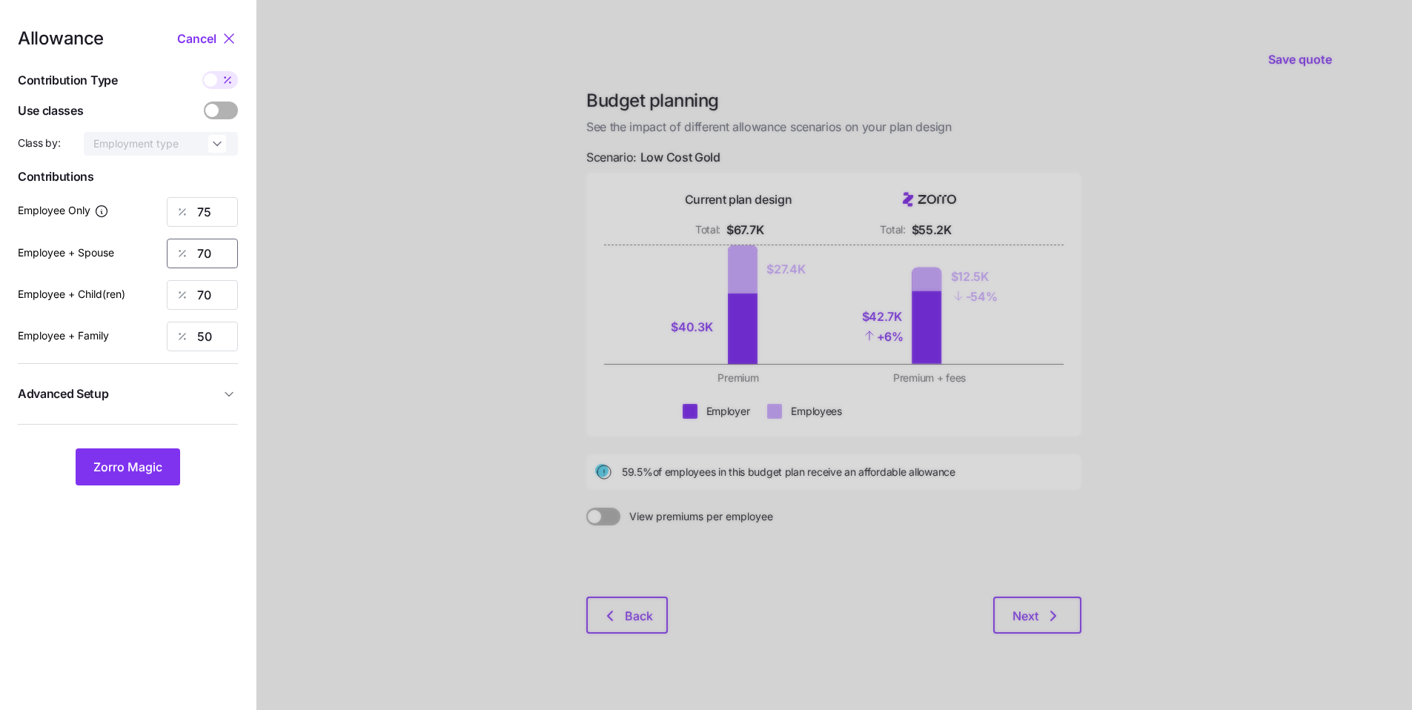
drag, startPoint x: 176, startPoint y: 253, endPoint x: 131, endPoint y: 250, distance: 44.6
click at [132, 251] on div "Employee + Spouse 70" at bounding box center [128, 254] width 220 height 30
type input "50"
drag, startPoint x: 238, startPoint y: 382, endPoint x: 230, endPoint y: 365, distance: 18.2
click at [238, 383] on nav "Allowance Cancel Contribution Type Use classes Class by: Employment type Contri…" at bounding box center [128, 364] width 256 height 729
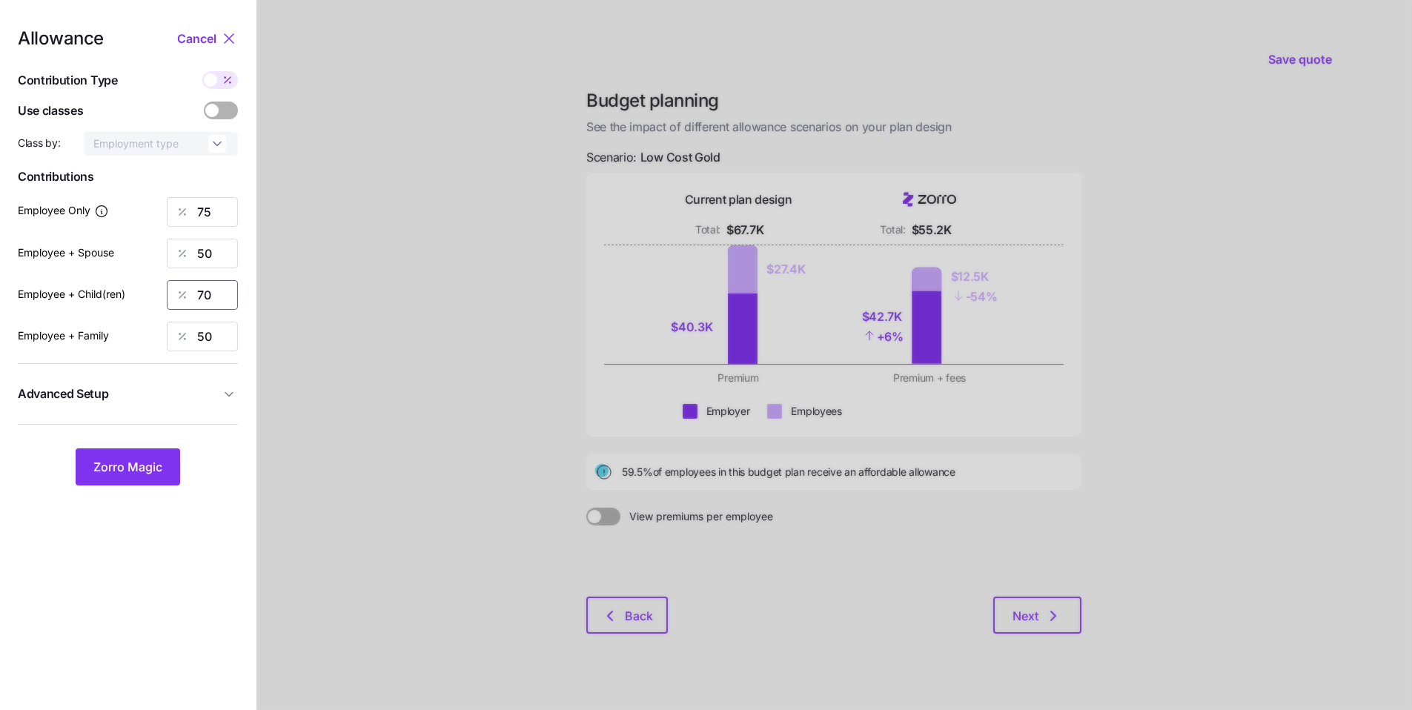
drag, startPoint x: 222, startPoint y: 302, endPoint x: 155, endPoint y: 284, distance: 69.1
click at [176, 288] on div "70" at bounding box center [202, 295] width 71 height 30
type input "50"
click at [156, 461] on span "Zorro Magic" at bounding box center [127, 467] width 69 height 18
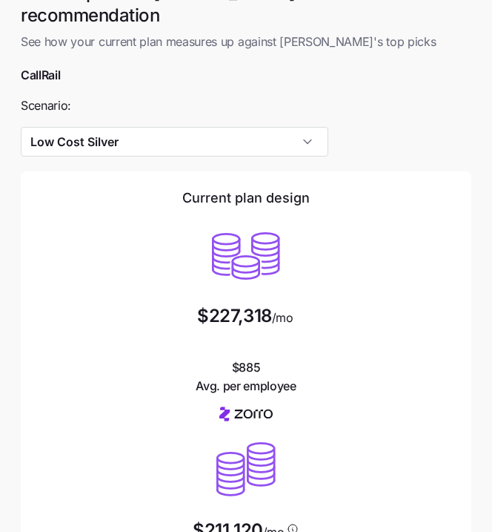
click at [374, 156] on div at bounding box center [246, 163] width 451 height 15
